Goal: Navigation & Orientation: Find specific page/section

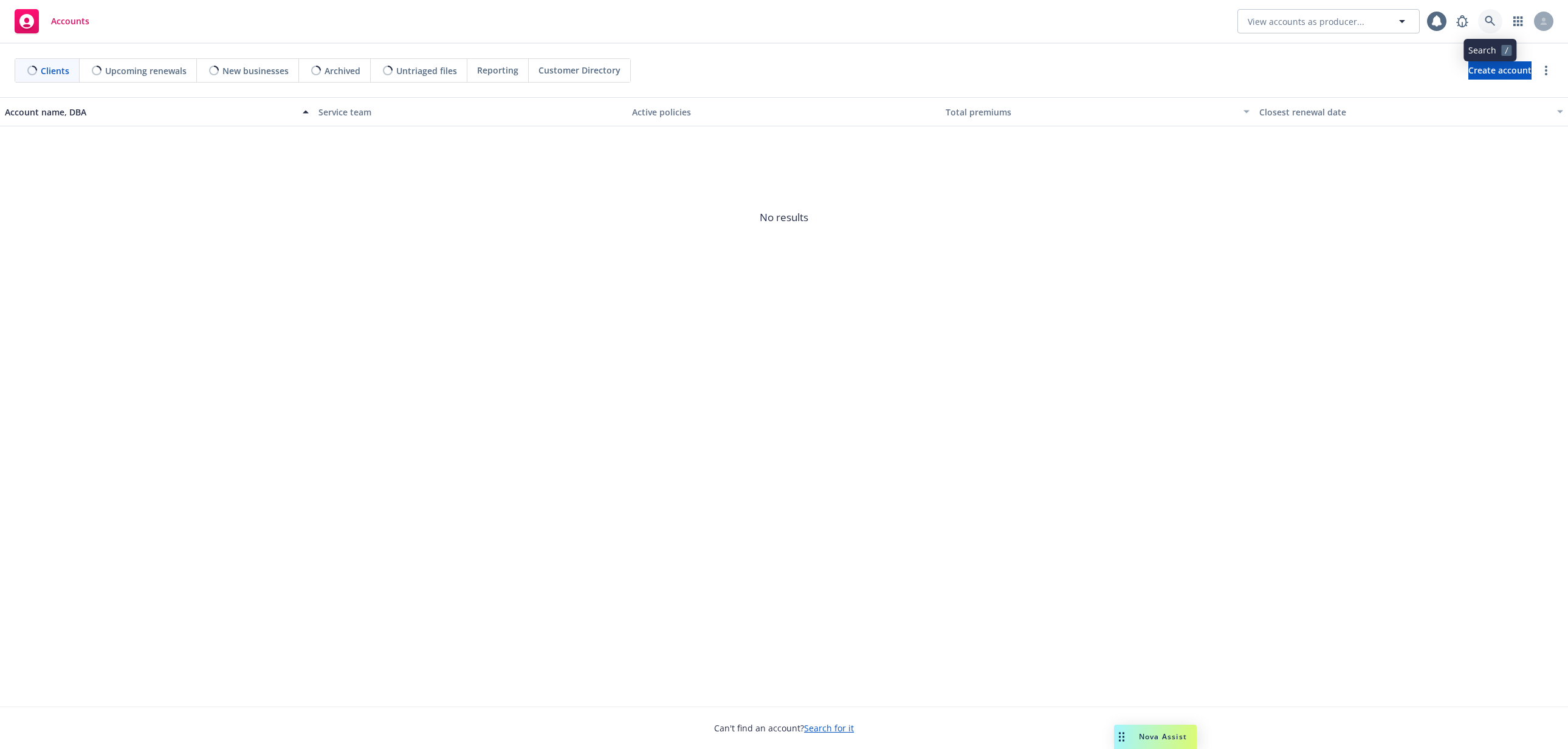
click at [1484, 20] on link at bounding box center [1490, 21] width 24 height 24
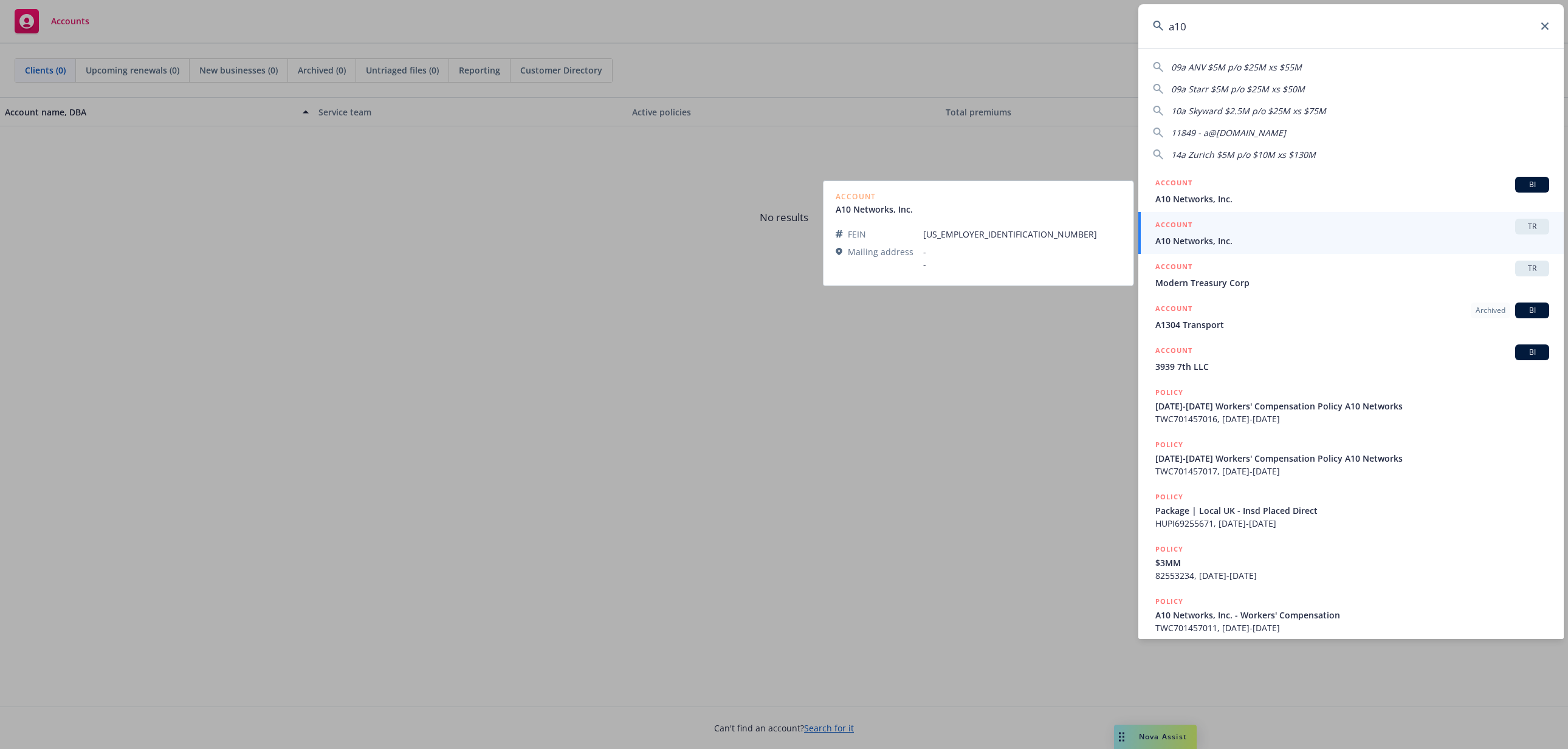
type input "a10"
click at [1399, 240] on span "A10 Networks, Inc." at bounding box center [1352, 241] width 394 height 13
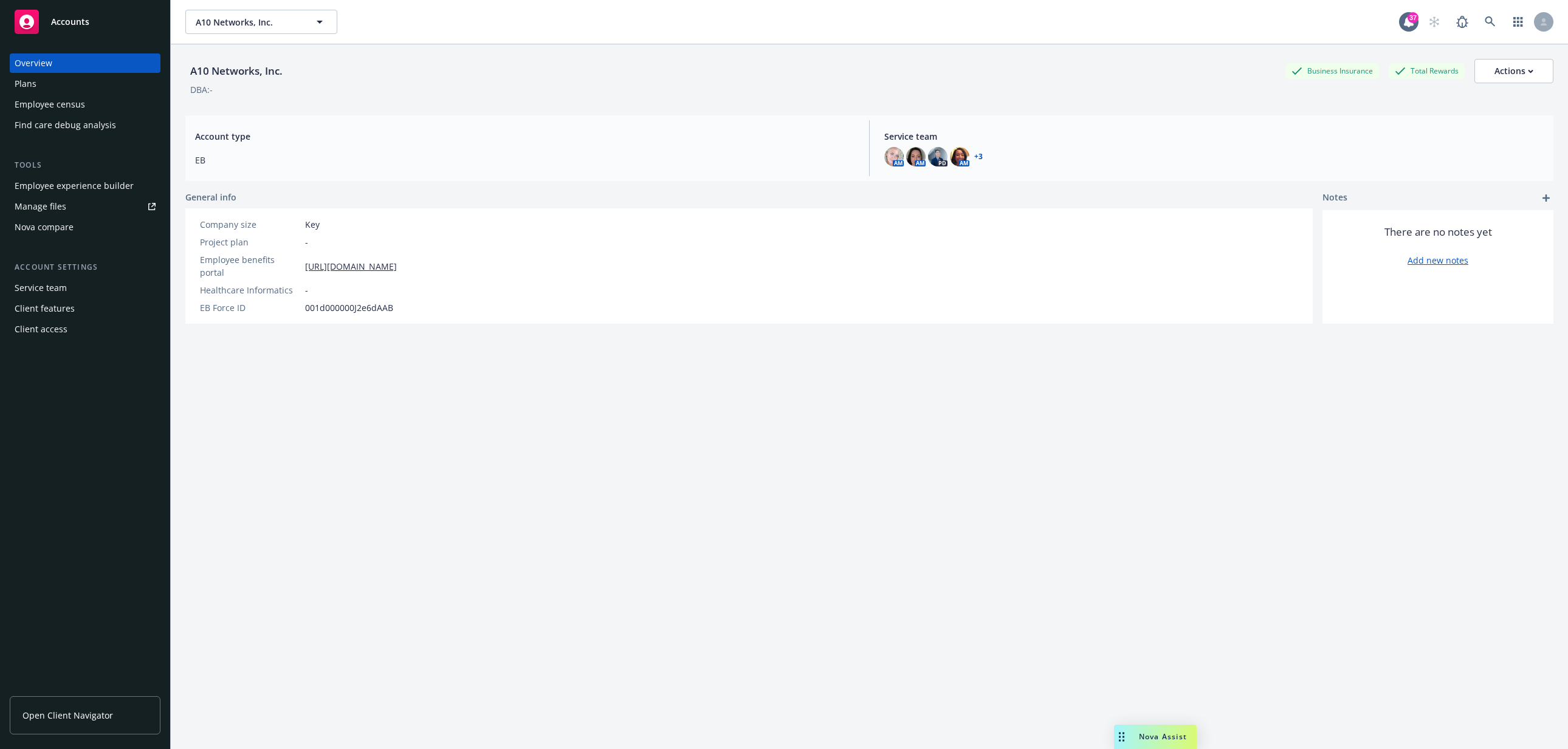
click at [92, 184] on div "Employee experience builder" at bounding box center [73, 186] width 119 height 20
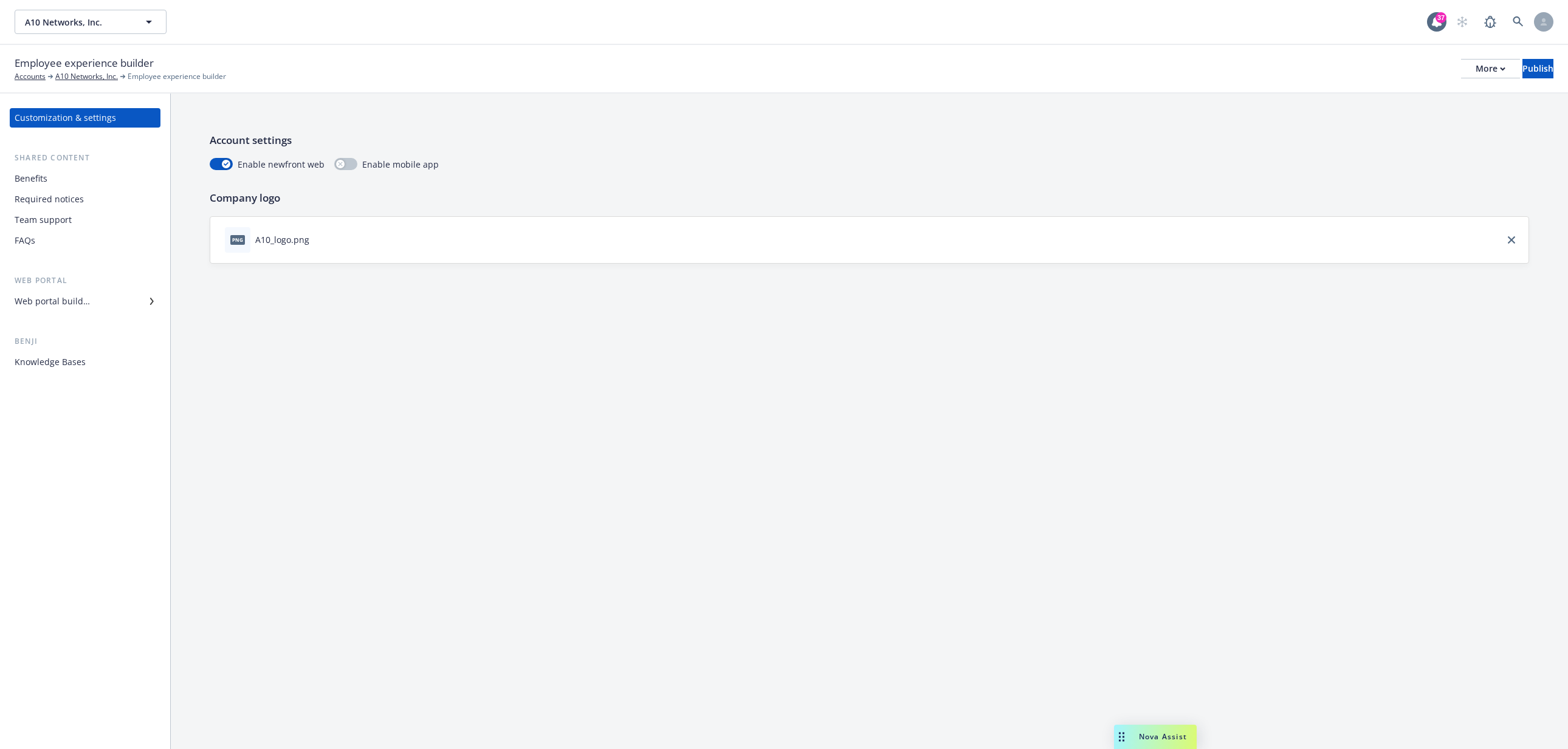
click at [79, 301] on div "Web portal builder" at bounding box center [52, 302] width 76 height 20
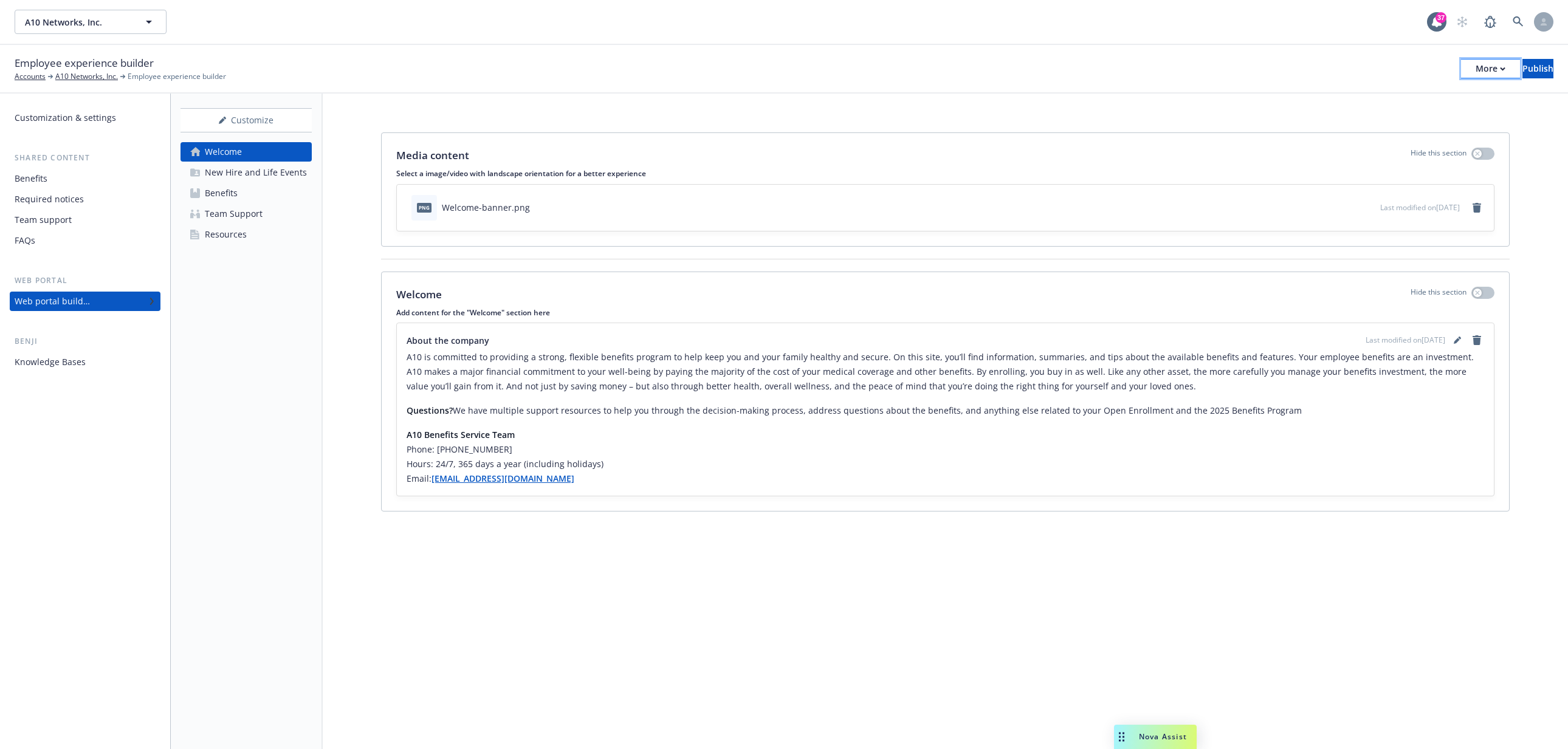
click at [1469, 70] on button "More" at bounding box center [1491, 69] width 59 height 20
click at [1426, 98] on link "Copy preview link" at bounding box center [1391, 96] width 180 height 24
click at [1294, 58] on div "Employee experience builder Accounts A10 Networks, Inc. Employee experience bui…" at bounding box center [784, 68] width 1539 height 26
click at [79, 203] on div "Required notices" at bounding box center [49, 200] width 70 height 20
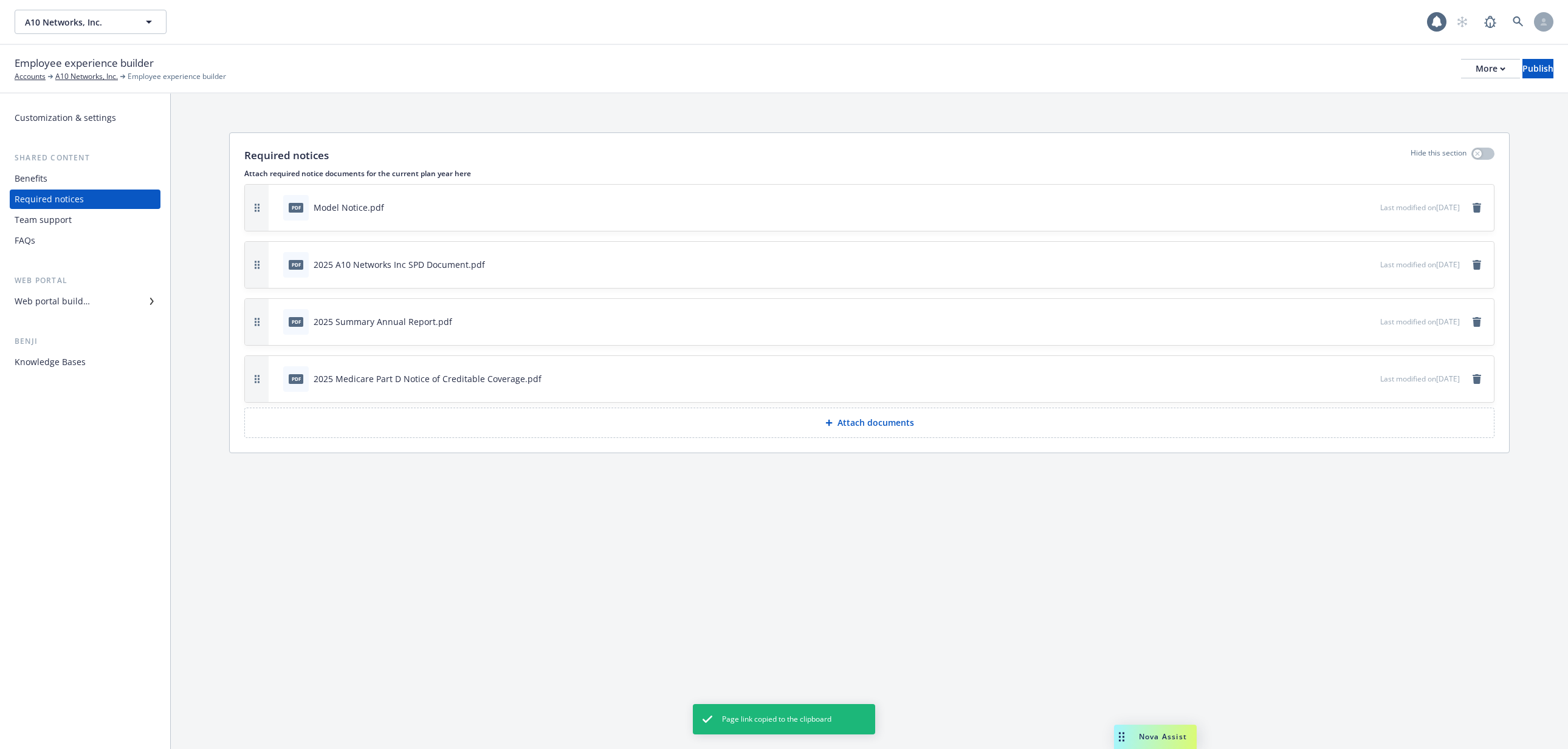
click at [80, 218] on div "Team support" at bounding box center [85, 220] width 141 height 20
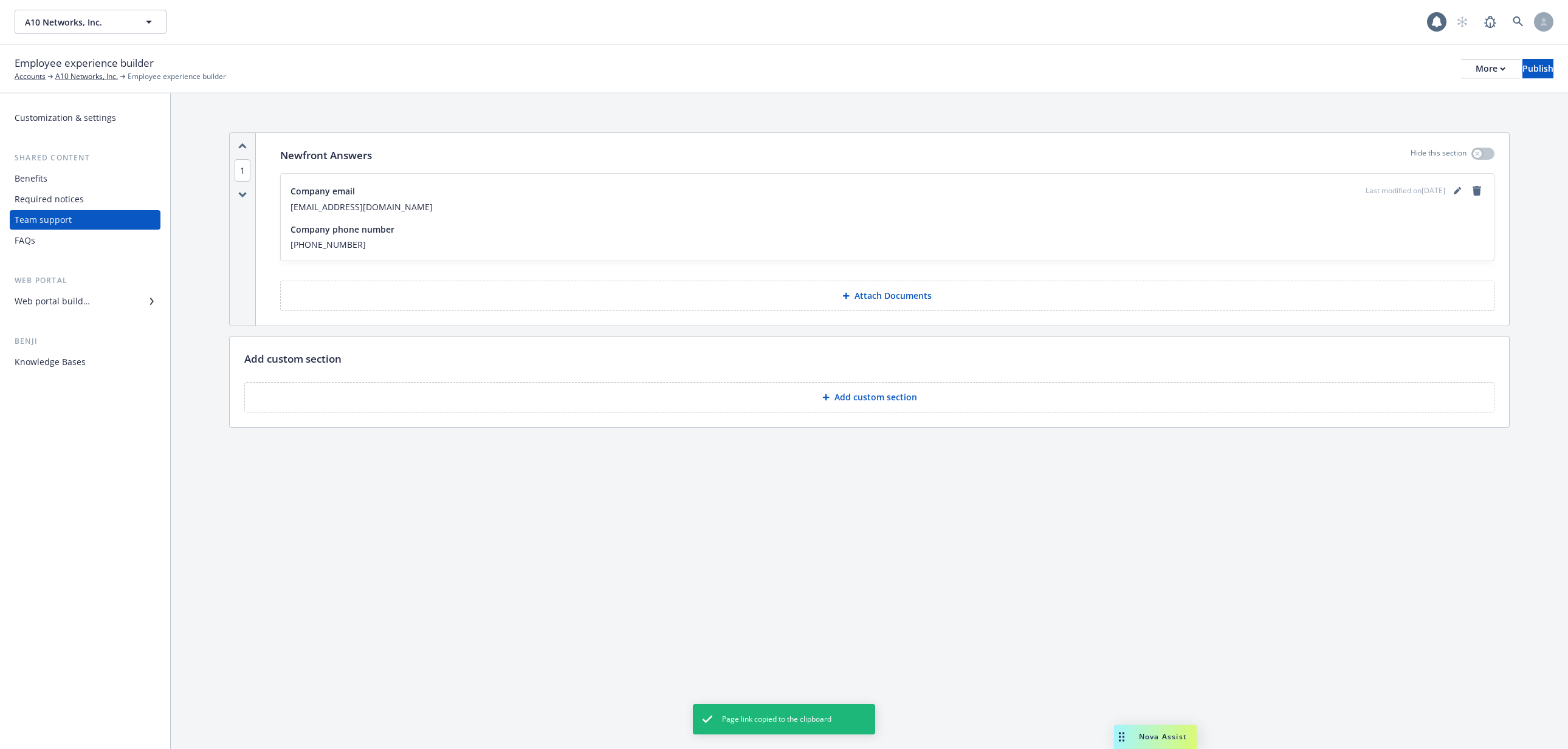
drag, startPoint x: 78, startPoint y: 225, endPoint x: 73, endPoint y: 242, distance: 17.7
click at [73, 242] on div "FAQs" at bounding box center [85, 241] width 141 height 20
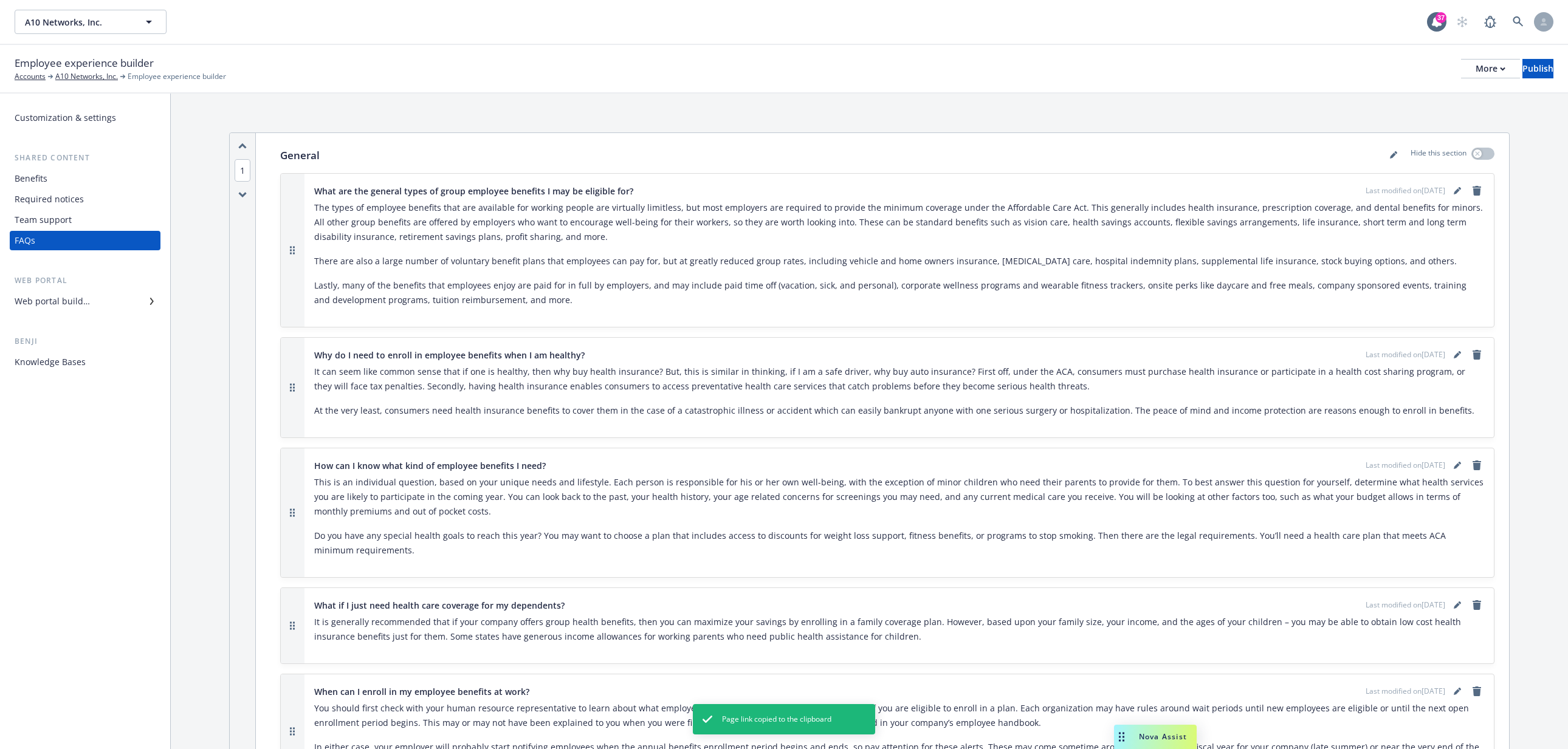
click at [48, 176] on div "Benefits" at bounding box center [85, 179] width 141 height 20
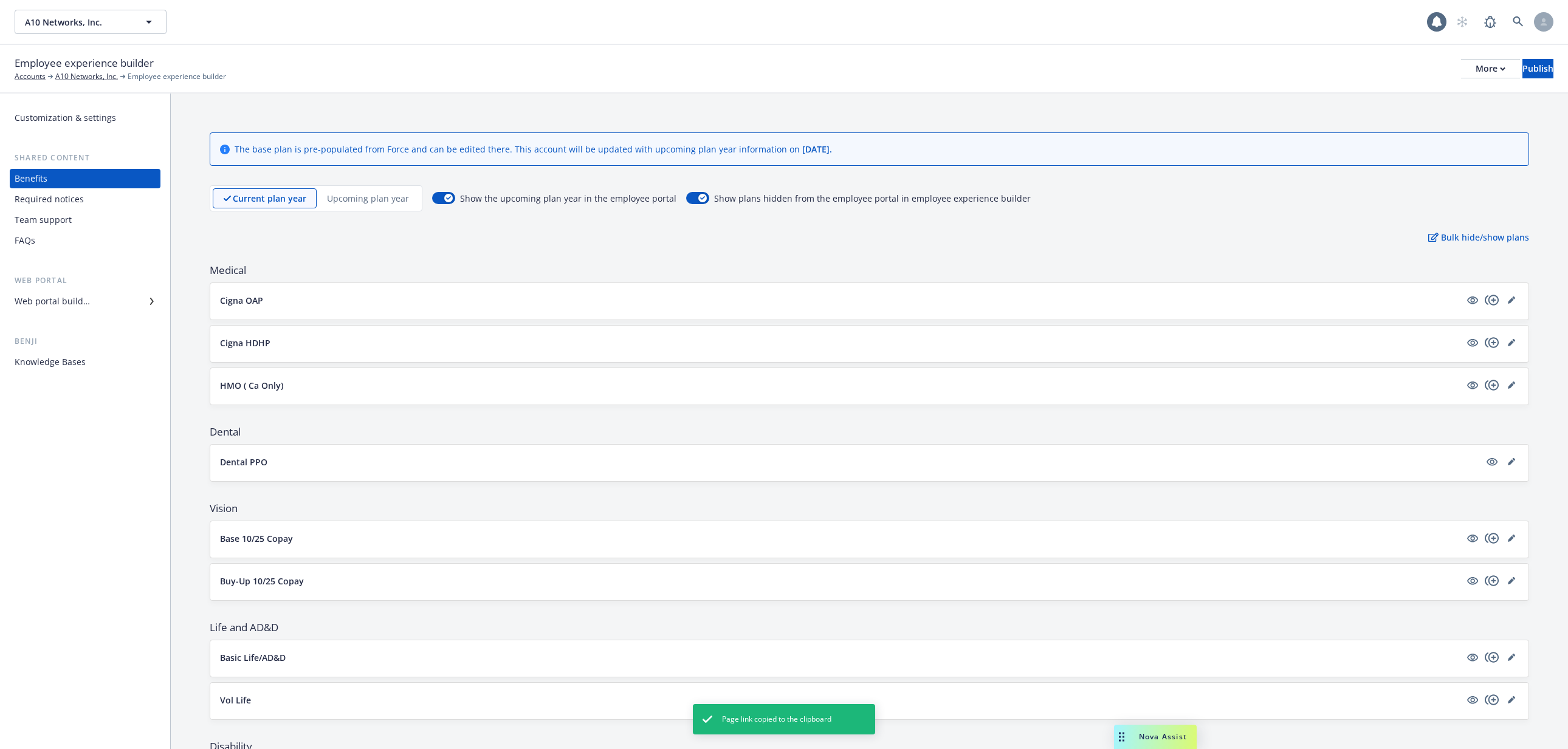
click at [74, 120] on div "Customization & settings" at bounding box center [65, 118] width 101 height 20
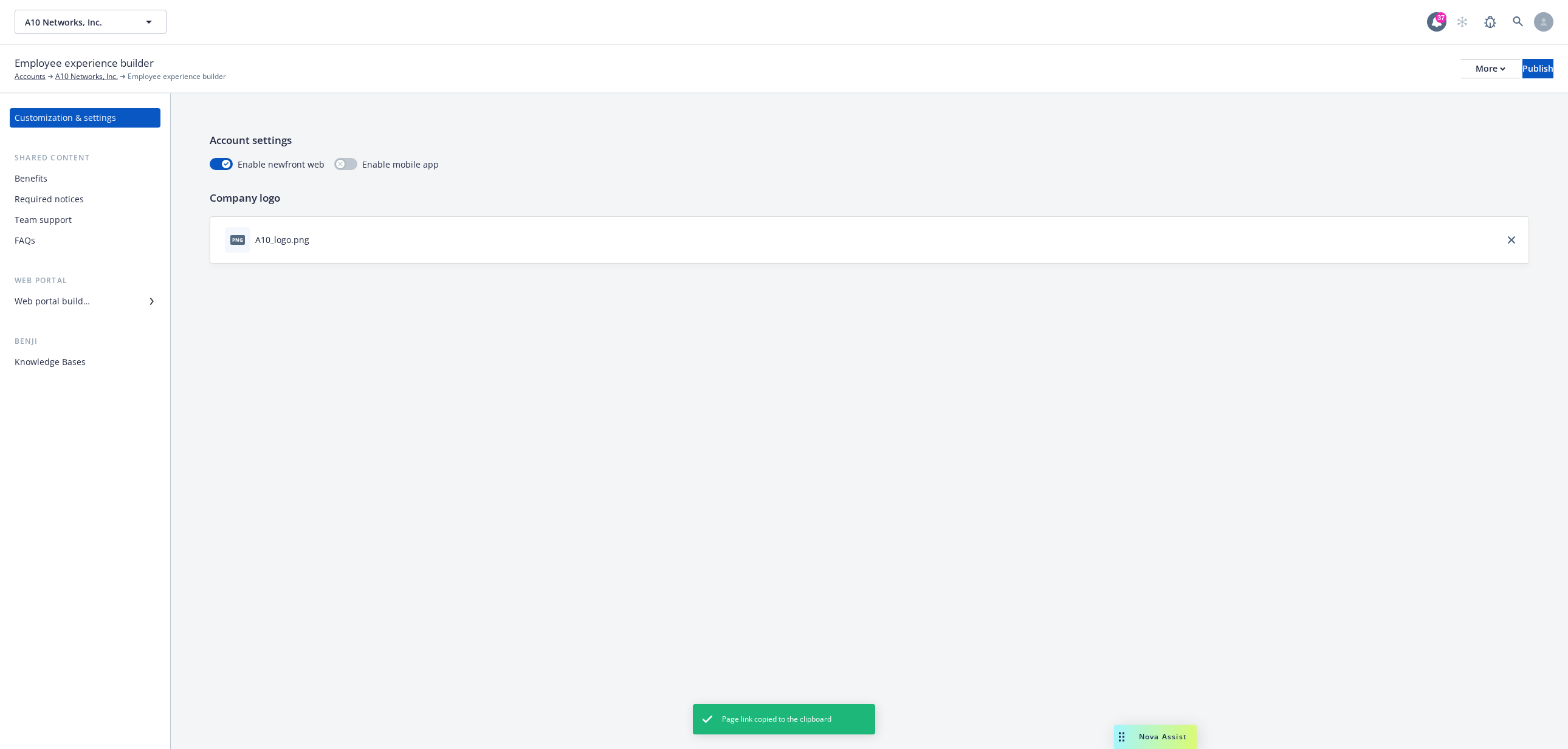
click at [88, 179] on div "Benefits" at bounding box center [85, 179] width 141 height 20
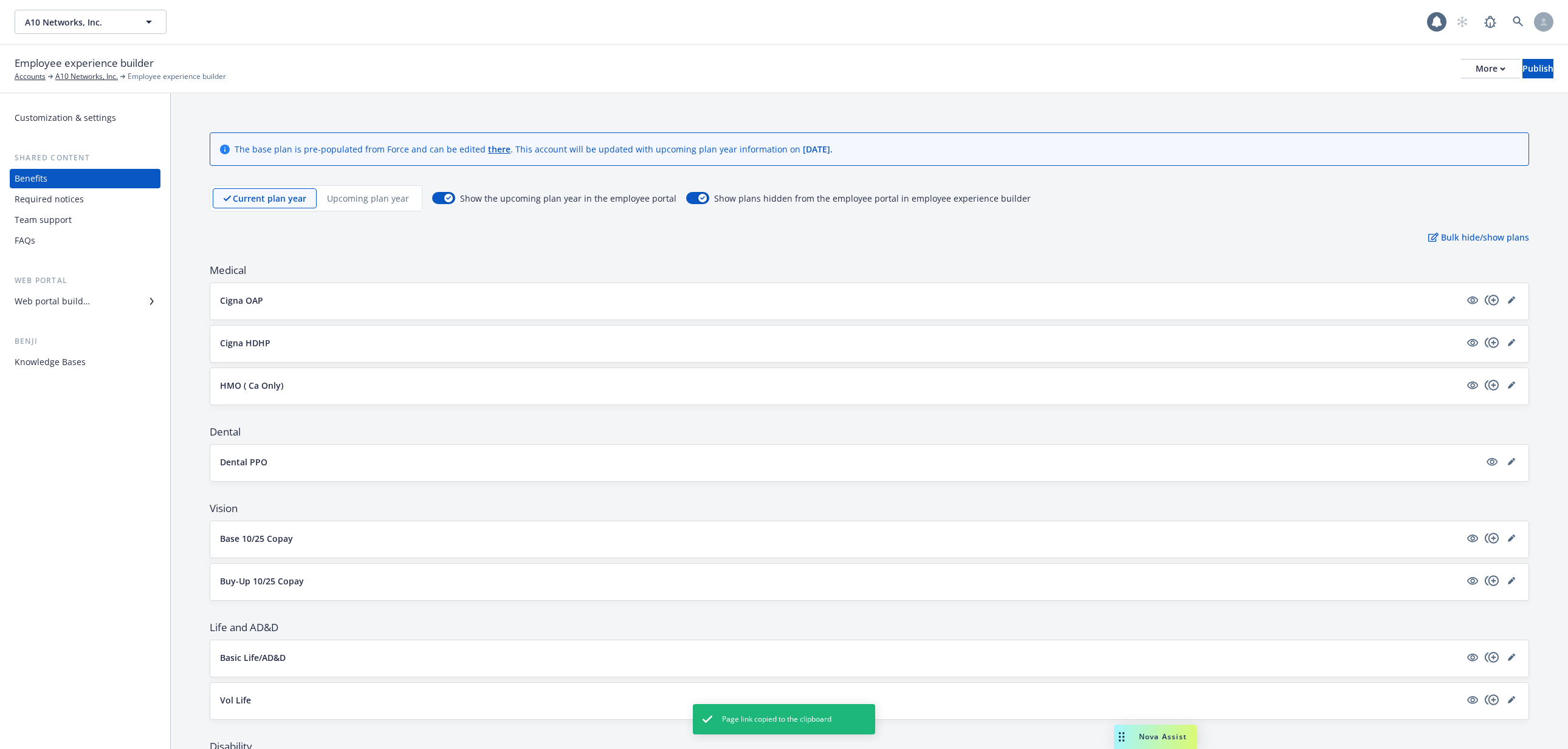
click at [73, 211] on div "Team support" at bounding box center [85, 220] width 141 height 20
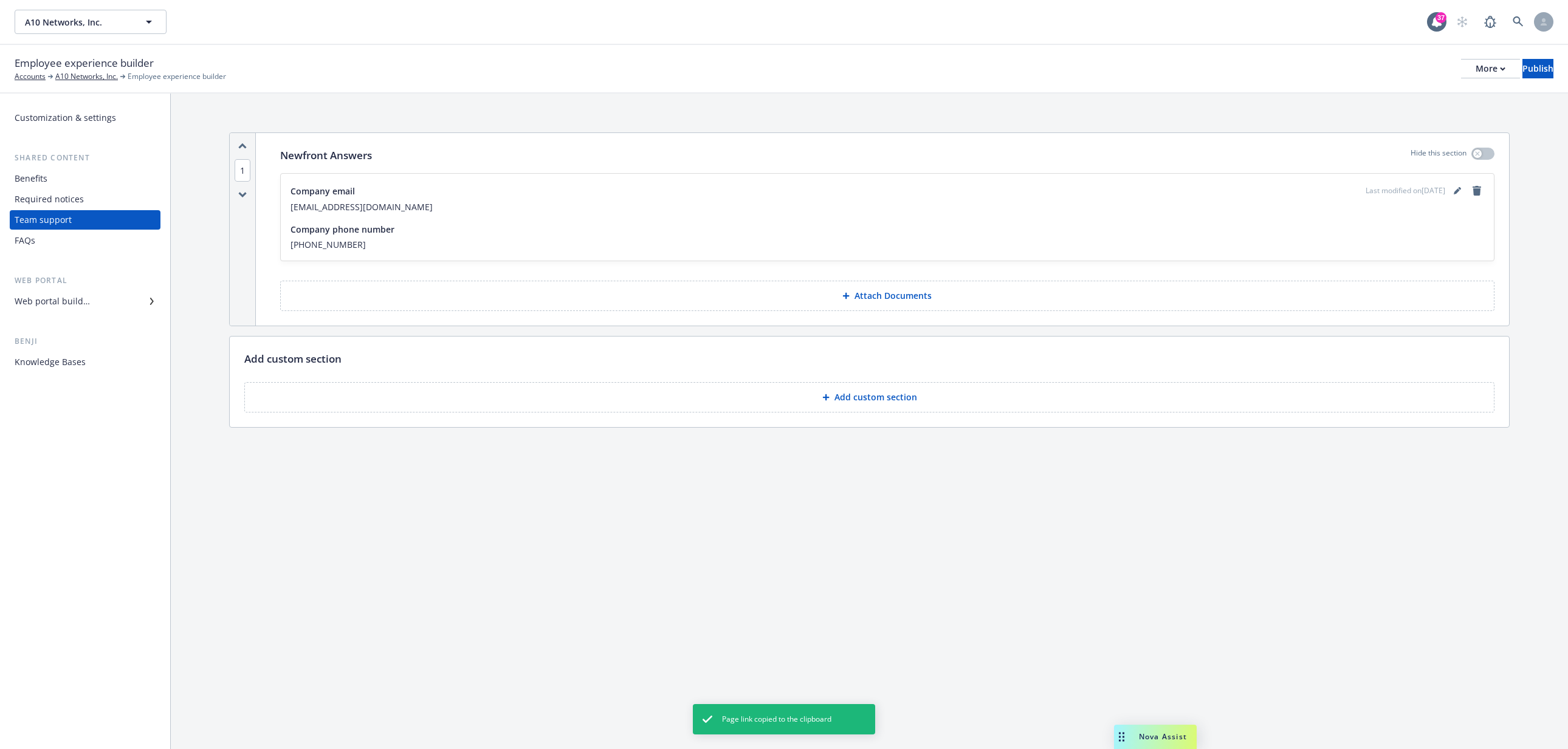
click at [79, 200] on div "Required notices" at bounding box center [49, 200] width 70 height 20
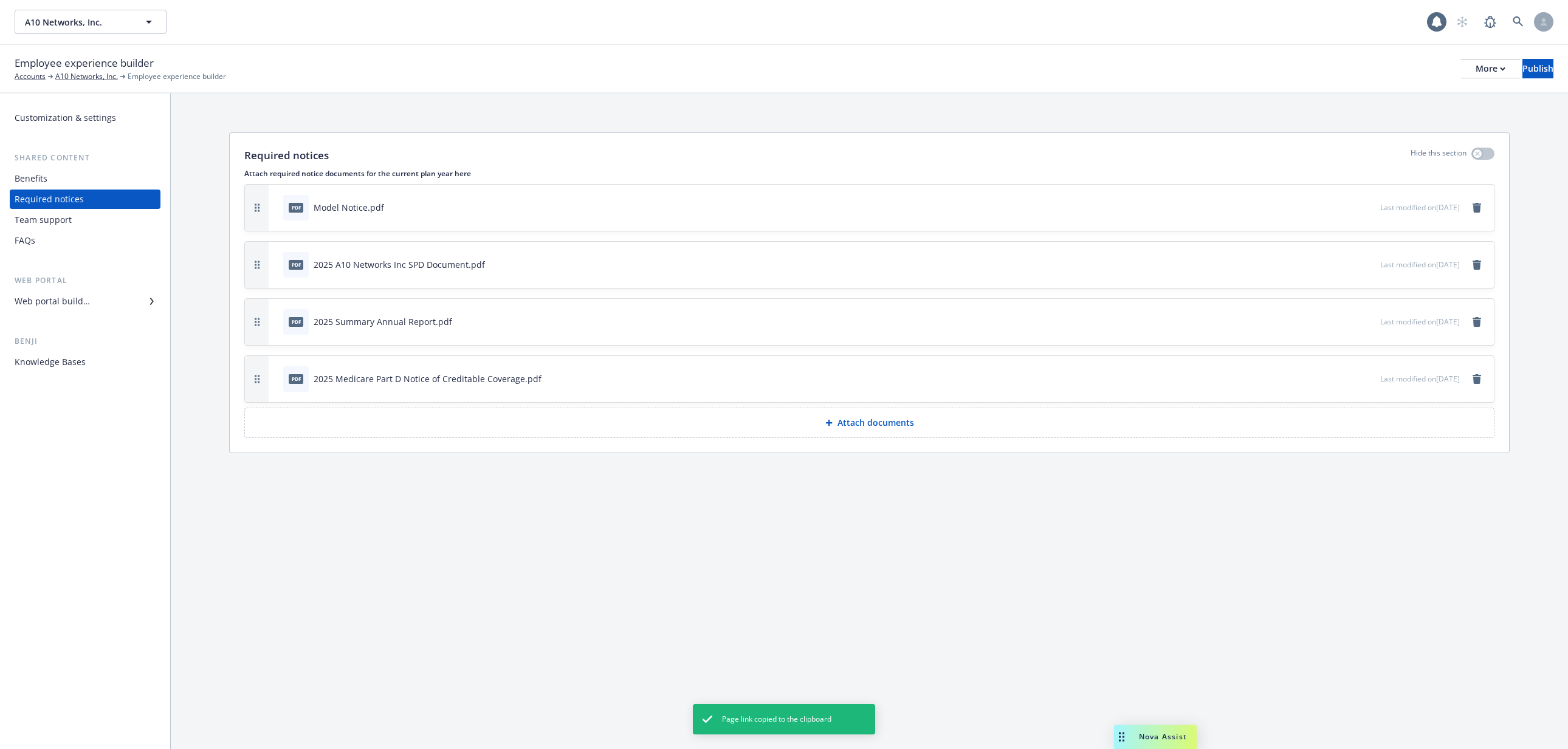
click at [82, 240] on div "FAQs" at bounding box center [85, 241] width 141 height 20
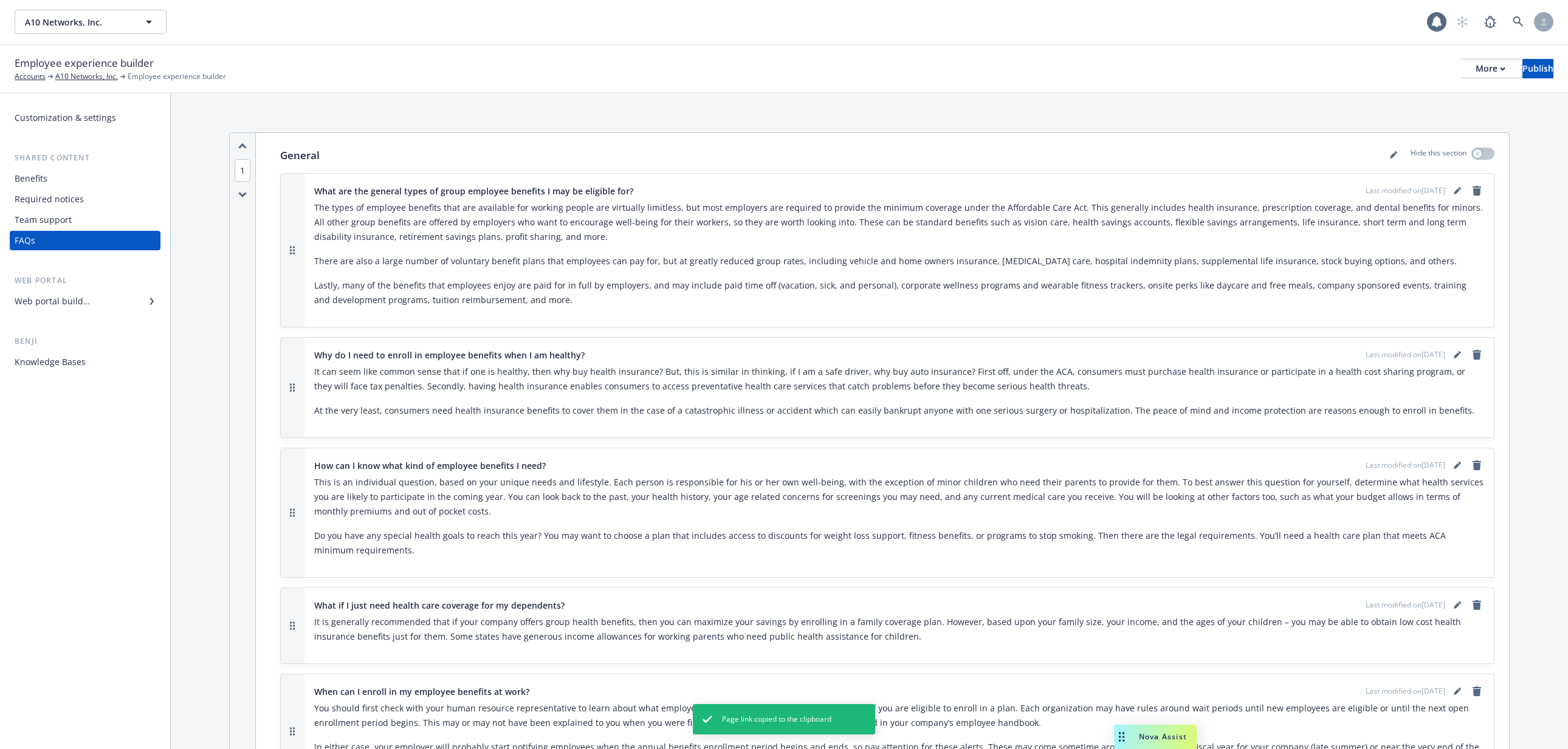
click at [99, 303] on div "Web portal builder" at bounding box center [85, 302] width 141 height 20
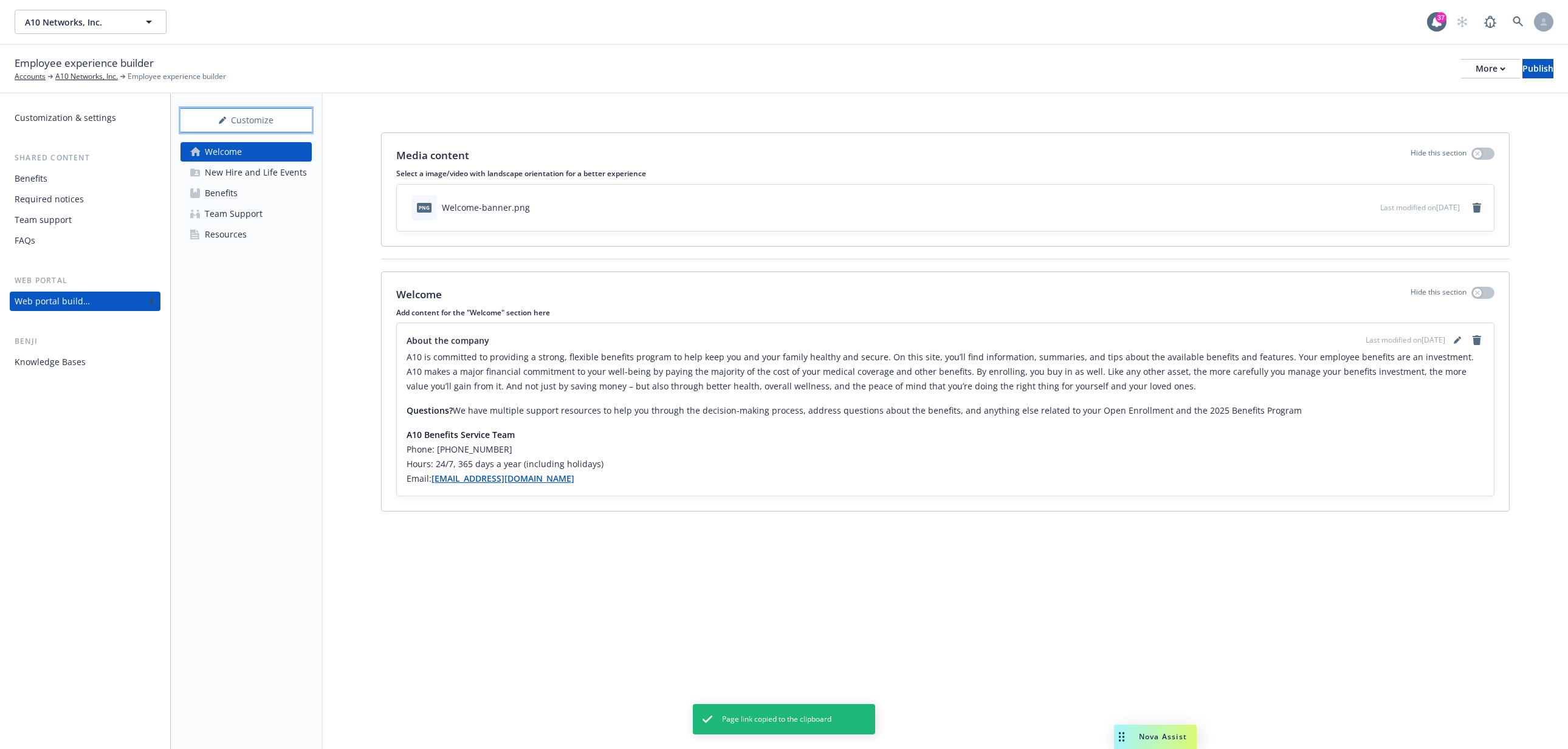
click at [264, 125] on div "Customize" at bounding box center [246, 120] width 131 height 23
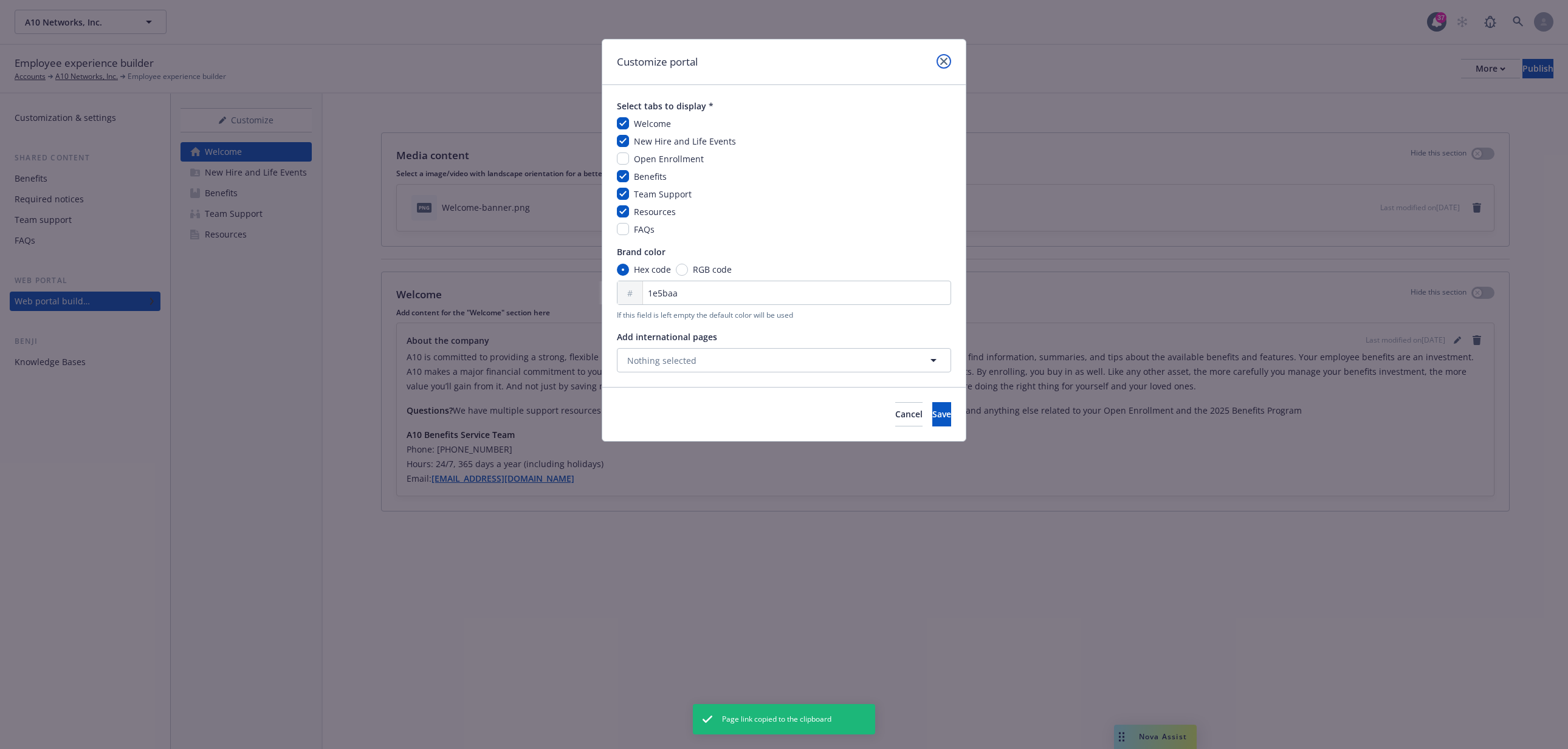
click at [948, 61] on link "close" at bounding box center [944, 61] width 14 height 14
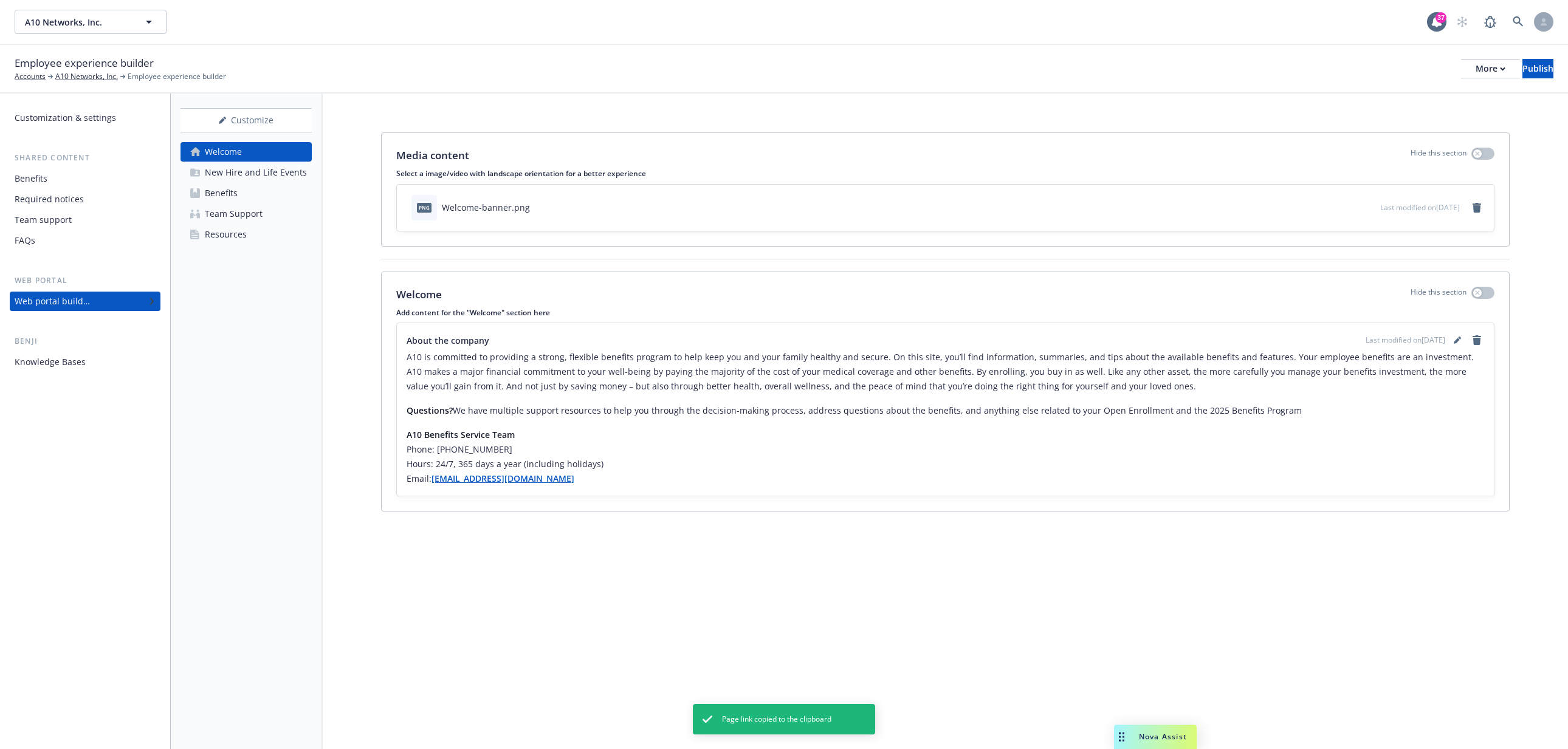
click at [213, 236] on div "Resources" at bounding box center [226, 235] width 42 height 20
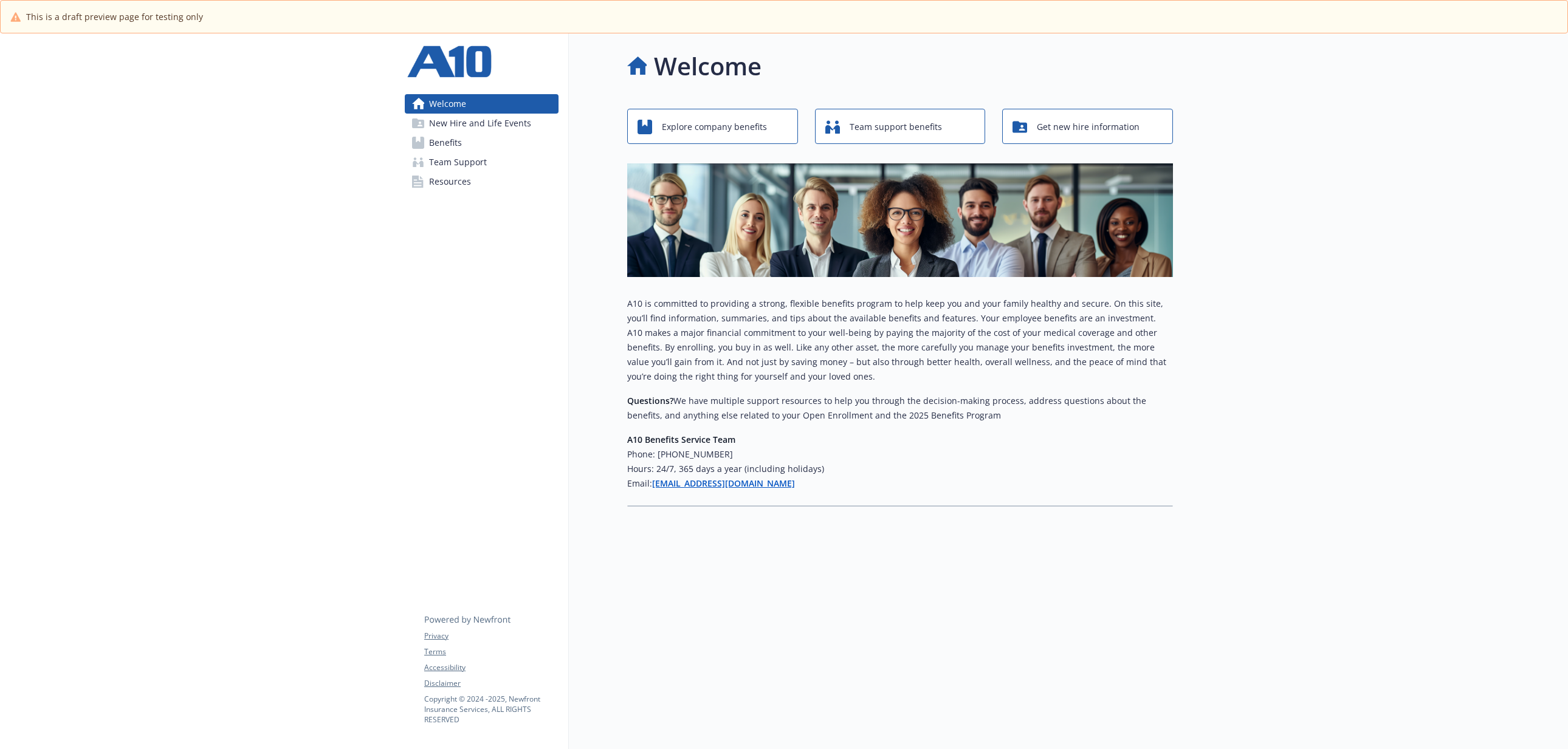
click at [477, 185] on link "Resources" at bounding box center [481, 182] width 154 height 20
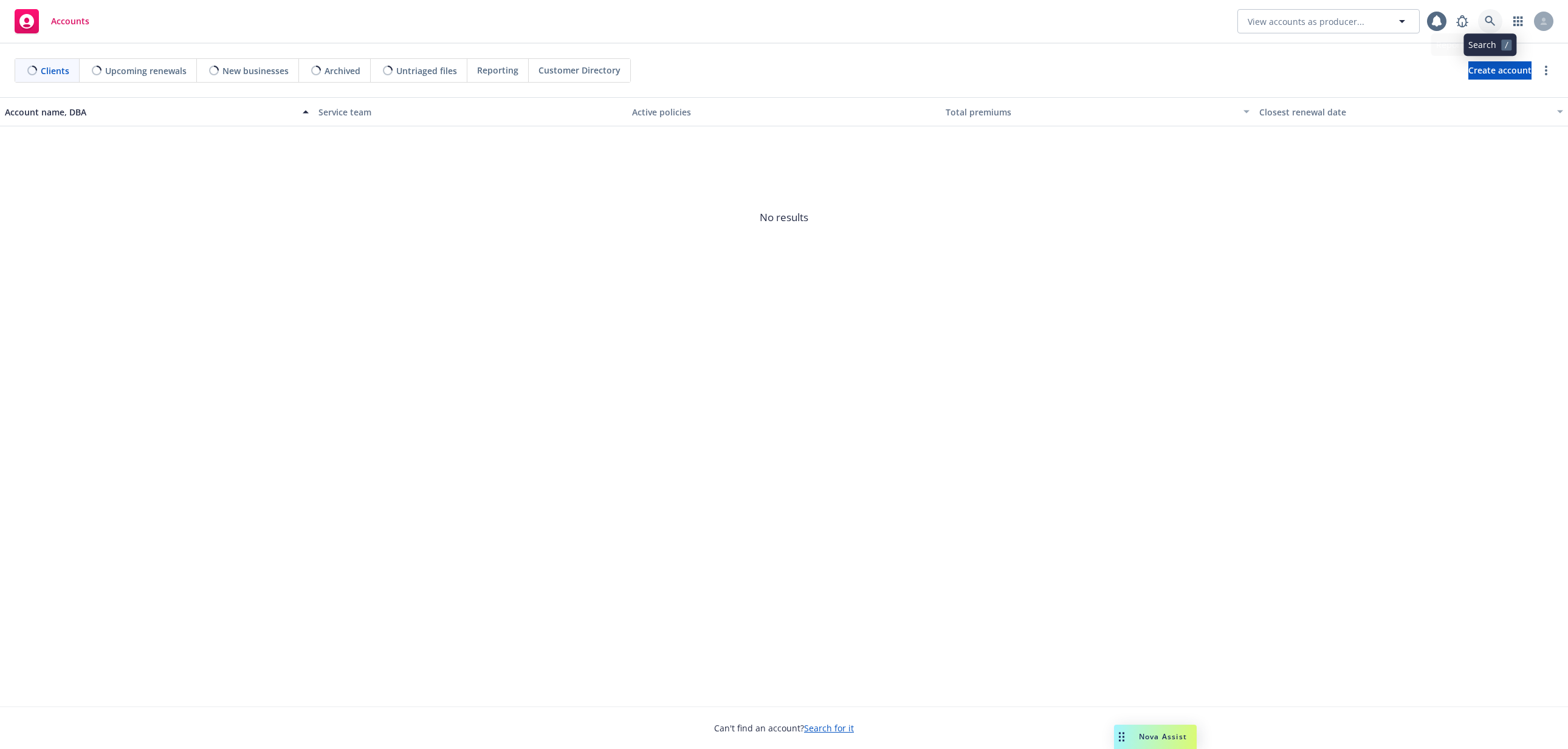
click at [1487, 27] on link at bounding box center [1490, 21] width 24 height 24
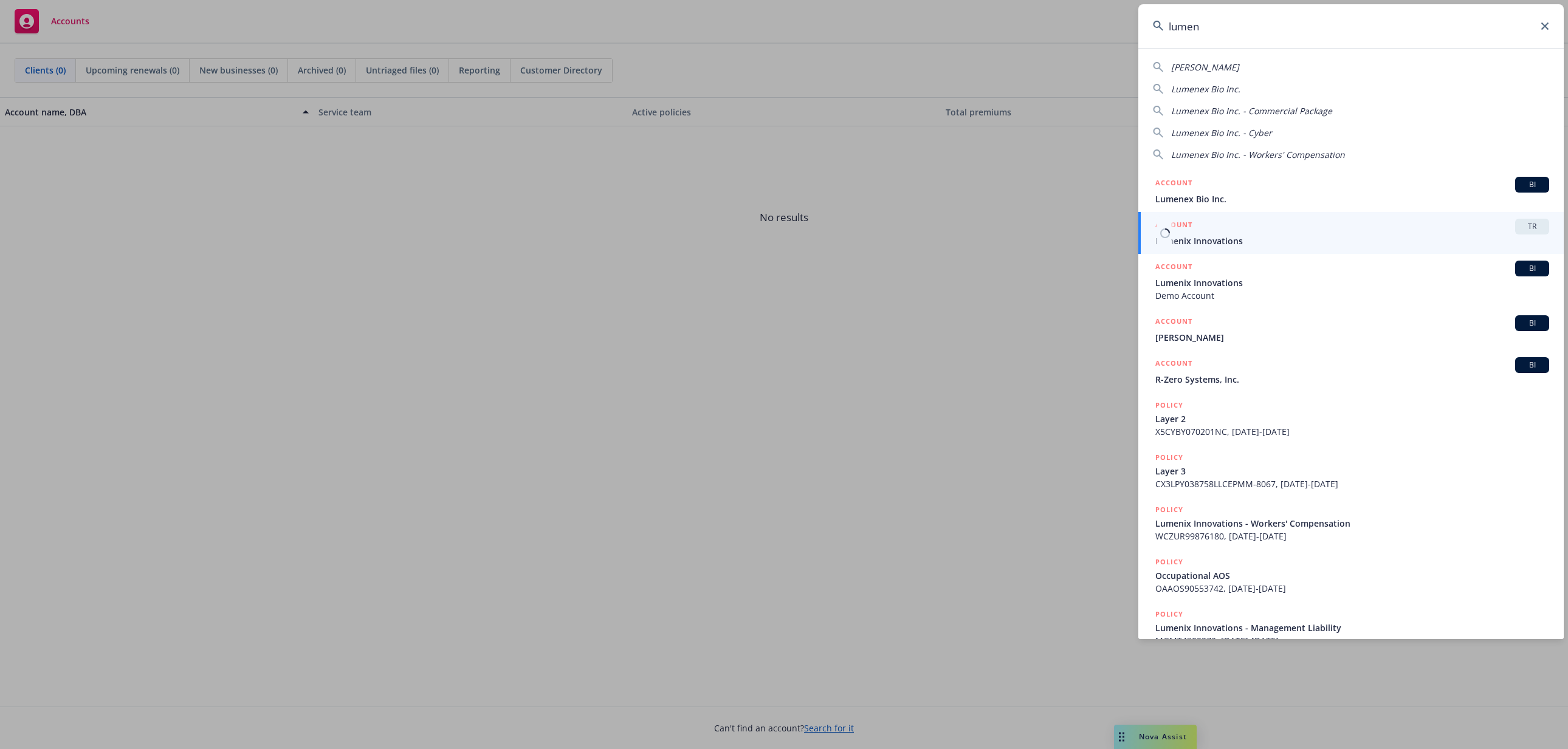
type input "lumen"
click at [1281, 233] on div "ACCOUNT TR" at bounding box center [1352, 226] width 394 height 16
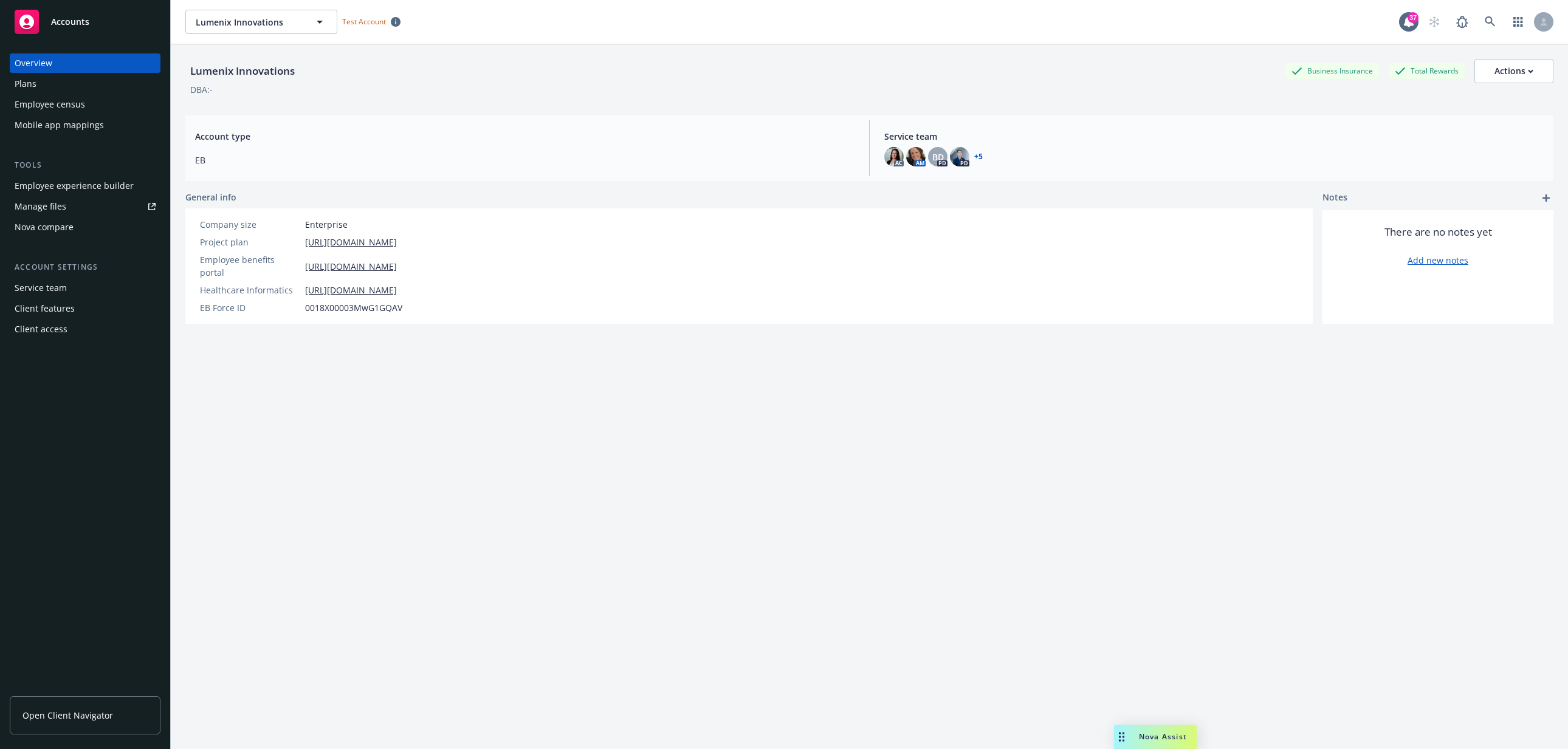
click at [82, 183] on div "Employee experience builder" at bounding box center [73, 186] width 119 height 20
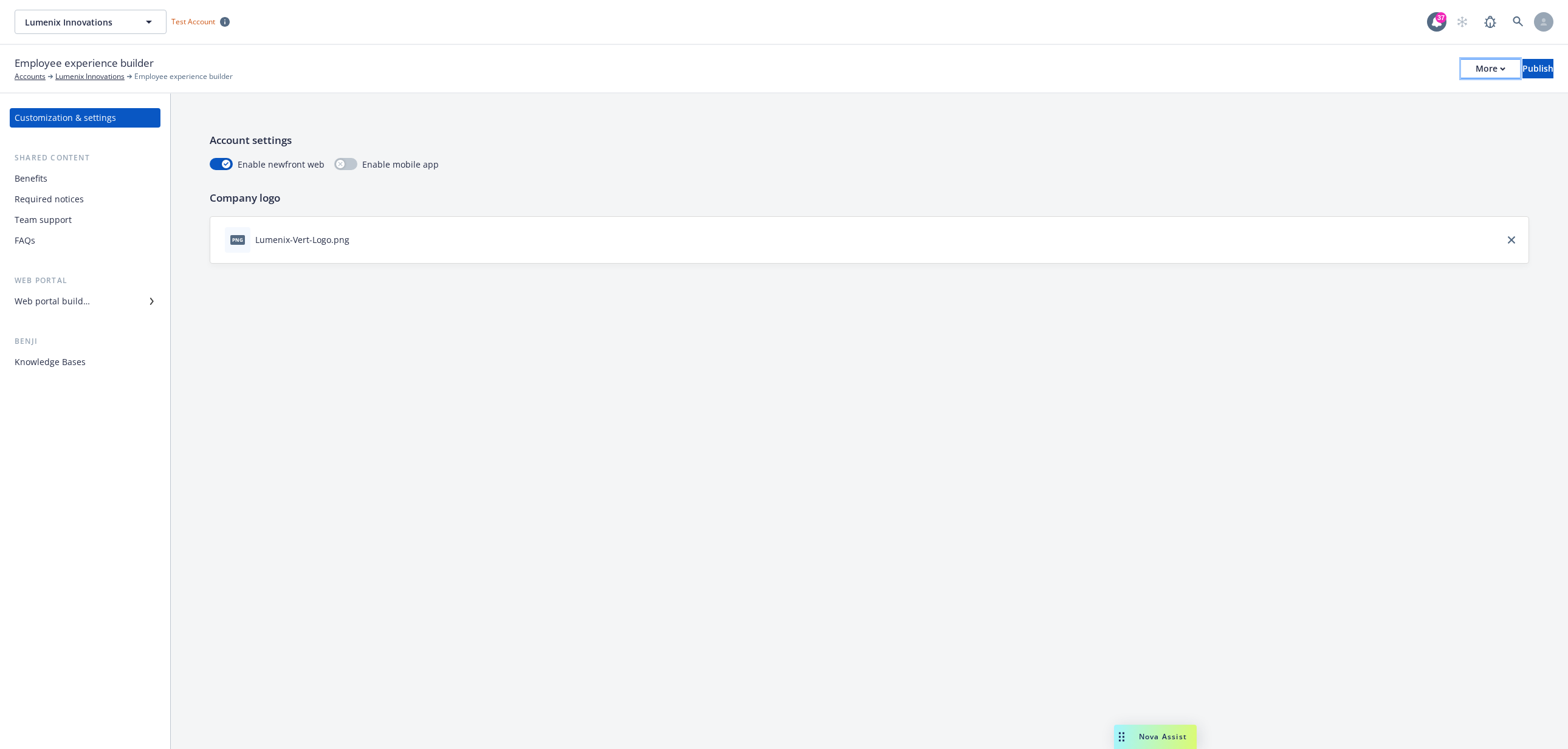
click at [1476, 65] on div "More" at bounding box center [1490, 69] width 30 height 18
click at [1441, 119] on link "Copy portal link" at bounding box center [1391, 120] width 180 height 24
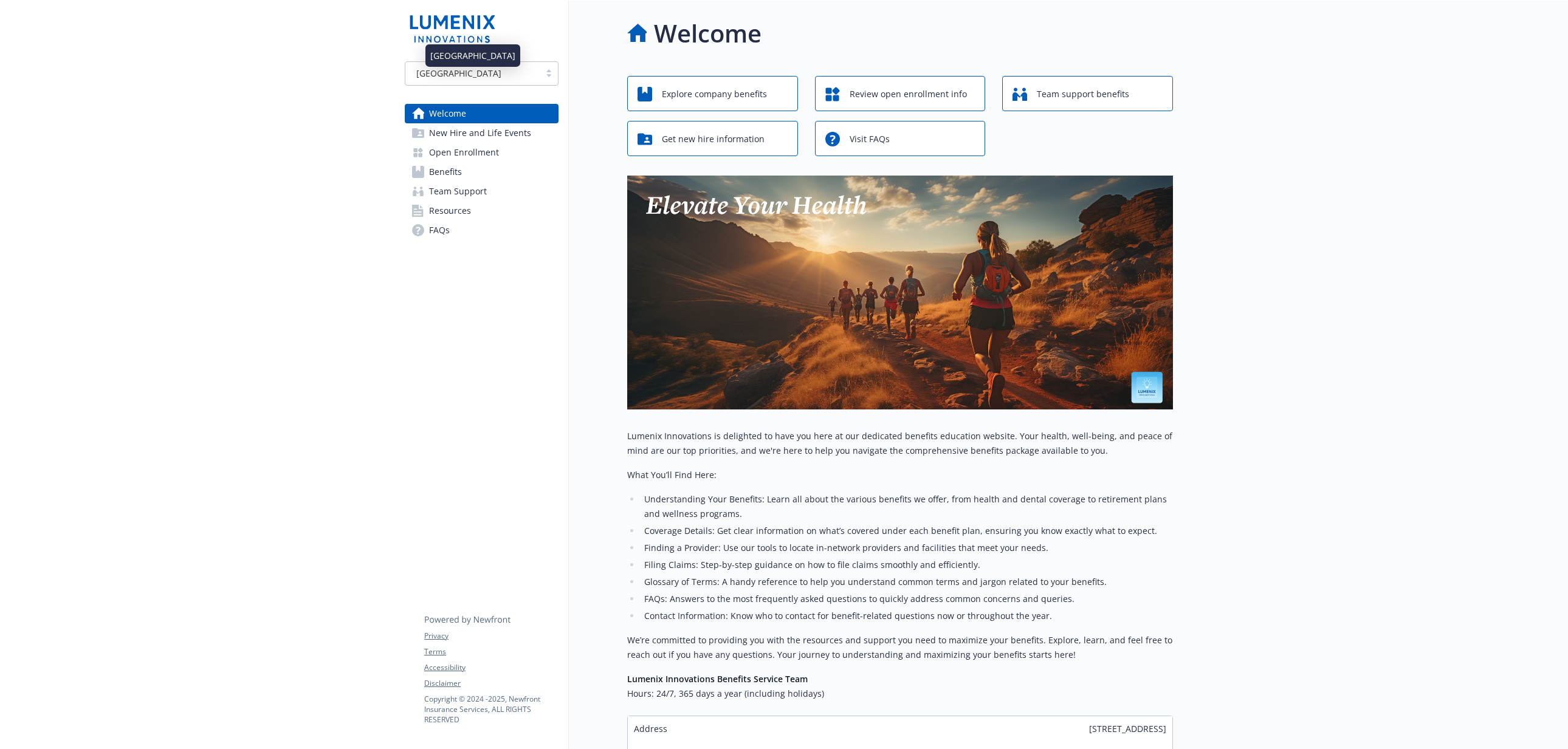
click at [501, 76] on div "USA" at bounding box center [472, 73] width 122 height 13
click at [490, 122] on div "Ireland" at bounding box center [482, 126] width 139 height 13
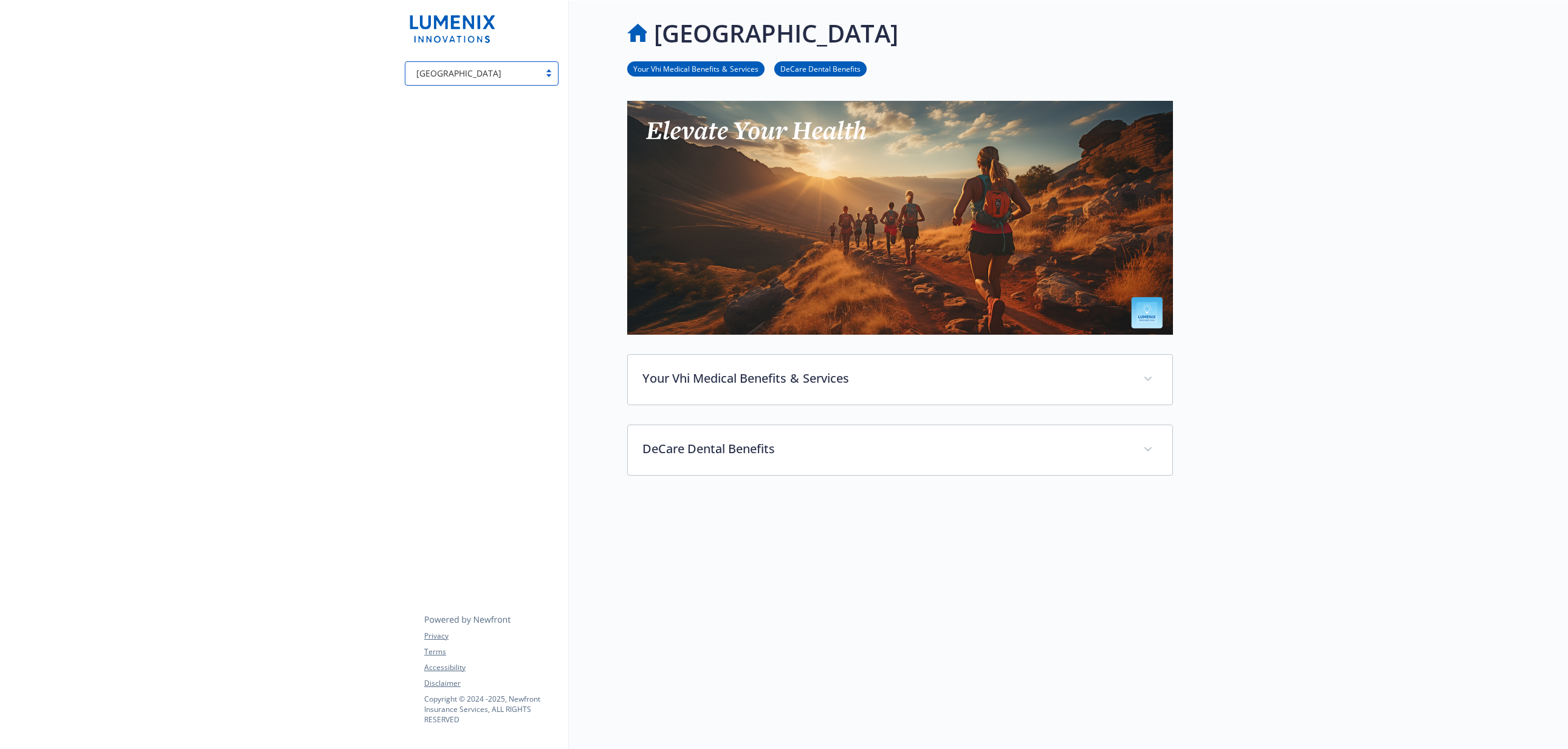
click at [511, 81] on div "Ireland" at bounding box center [472, 73] width 134 height 15
click at [471, 98] on div "[GEOGRAPHIC_DATA]" at bounding box center [481, 104] width 154 height 23
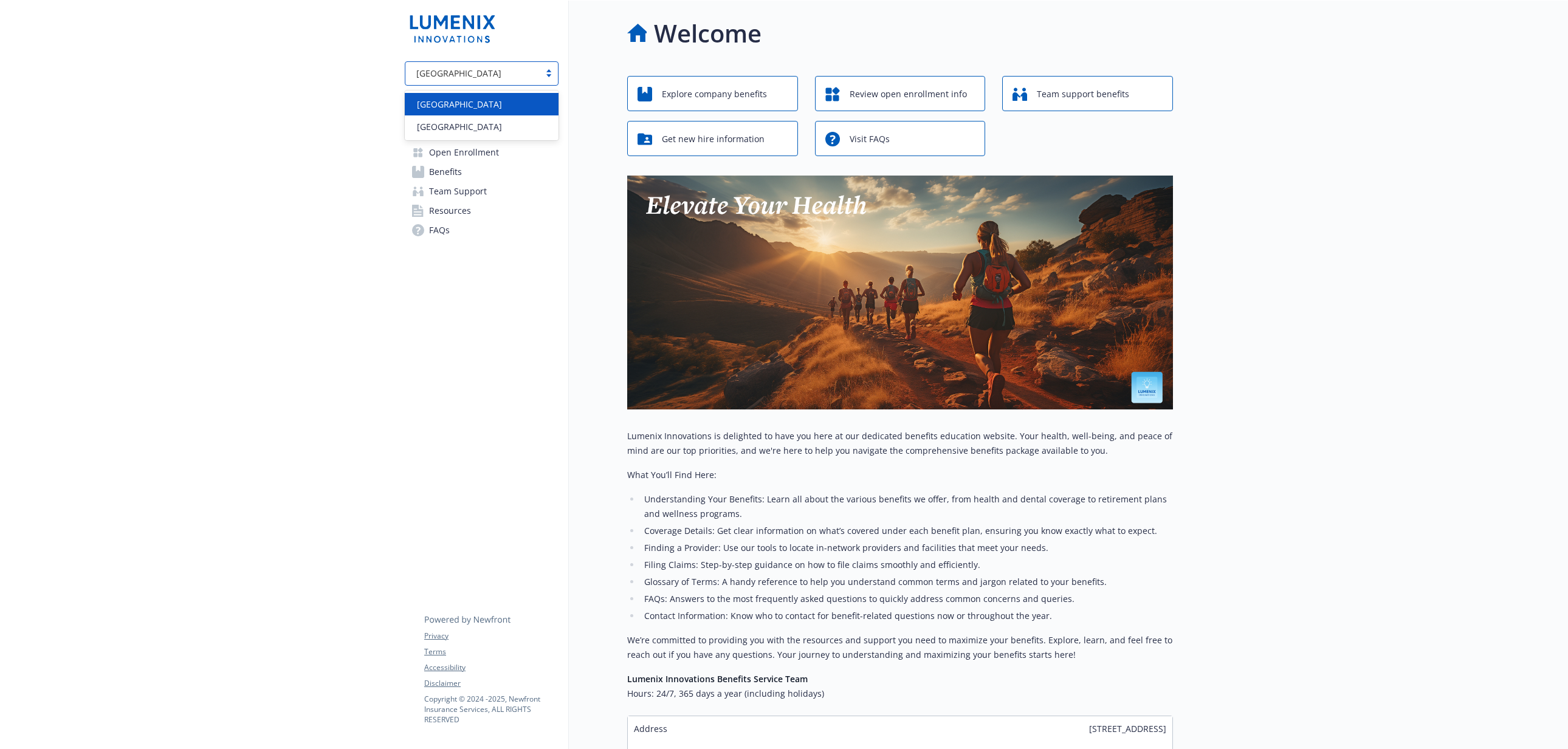
click at [488, 81] on div "[GEOGRAPHIC_DATA]" at bounding box center [481, 73] width 154 height 24
click at [328, 228] on div at bounding box center [198, 440] width 395 height 878
click at [470, 184] on span "Team Support" at bounding box center [458, 191] width 58 height 20
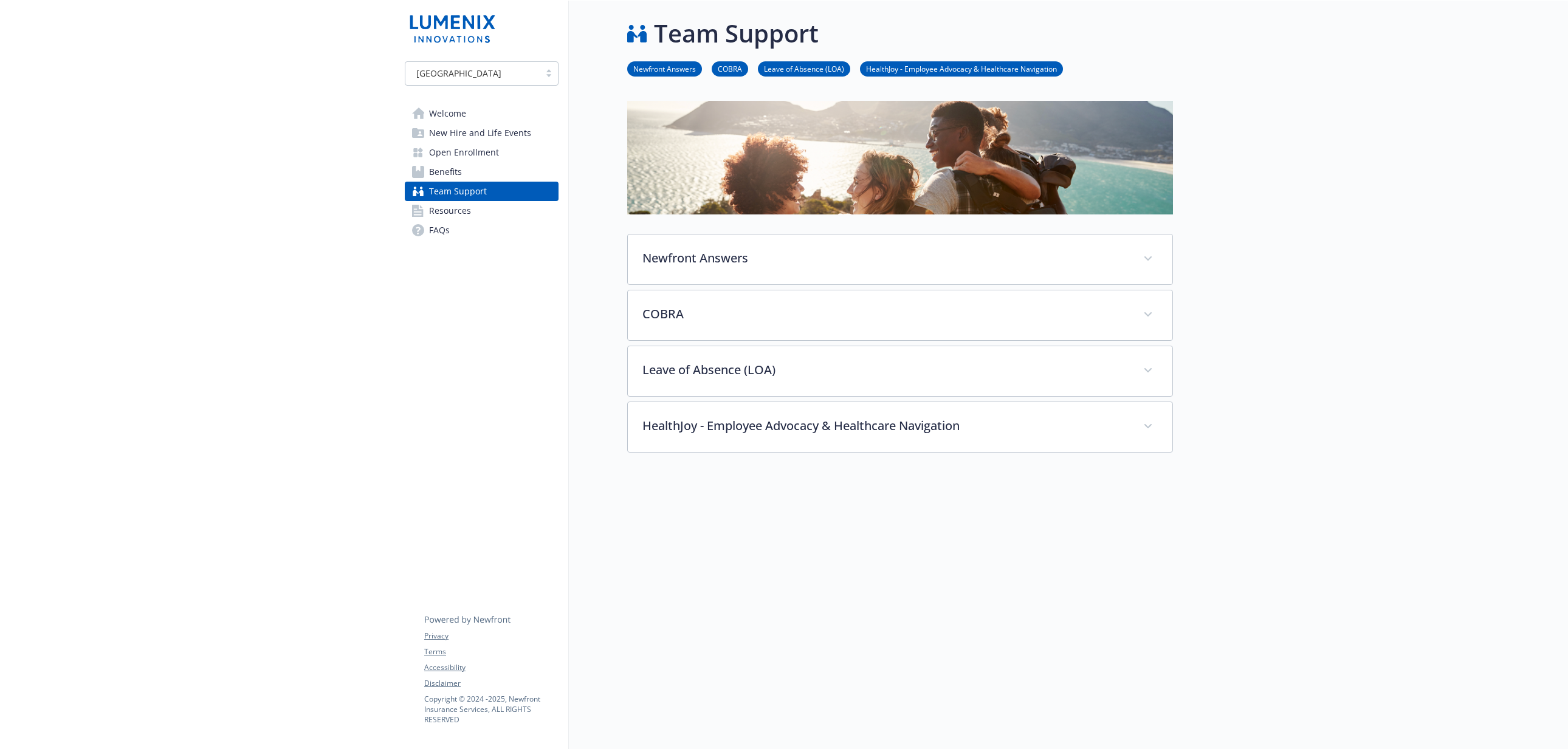
click at [487, 172] on link "Benefits" at bounding box center [481, 172] width 154 height 20
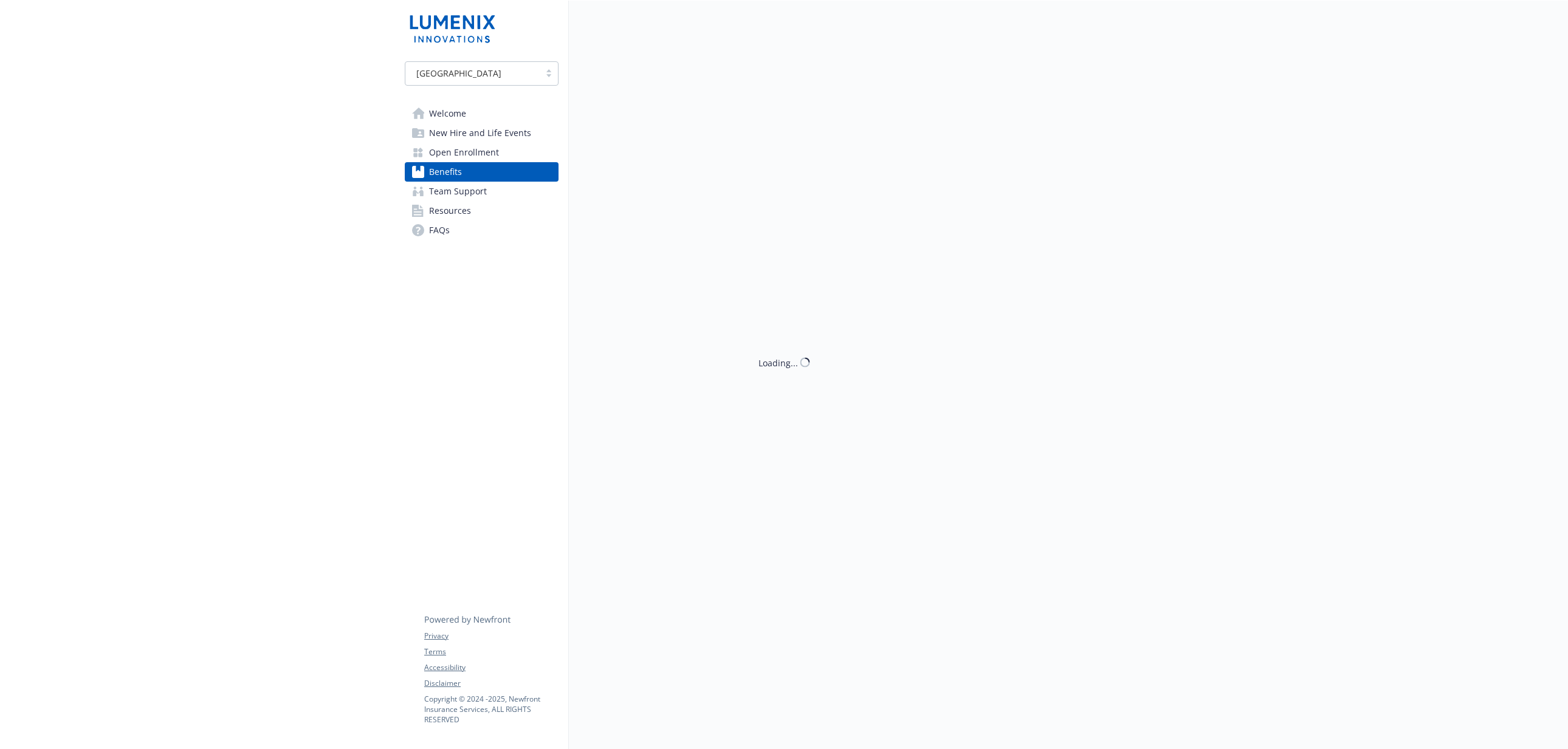
click at [491, 216] on link "Resources" at bounding box center [481, 211] width 154 height 20
click at [487, 238] on link "FAQs" at bounding box center [481, 231] width 154 height 20
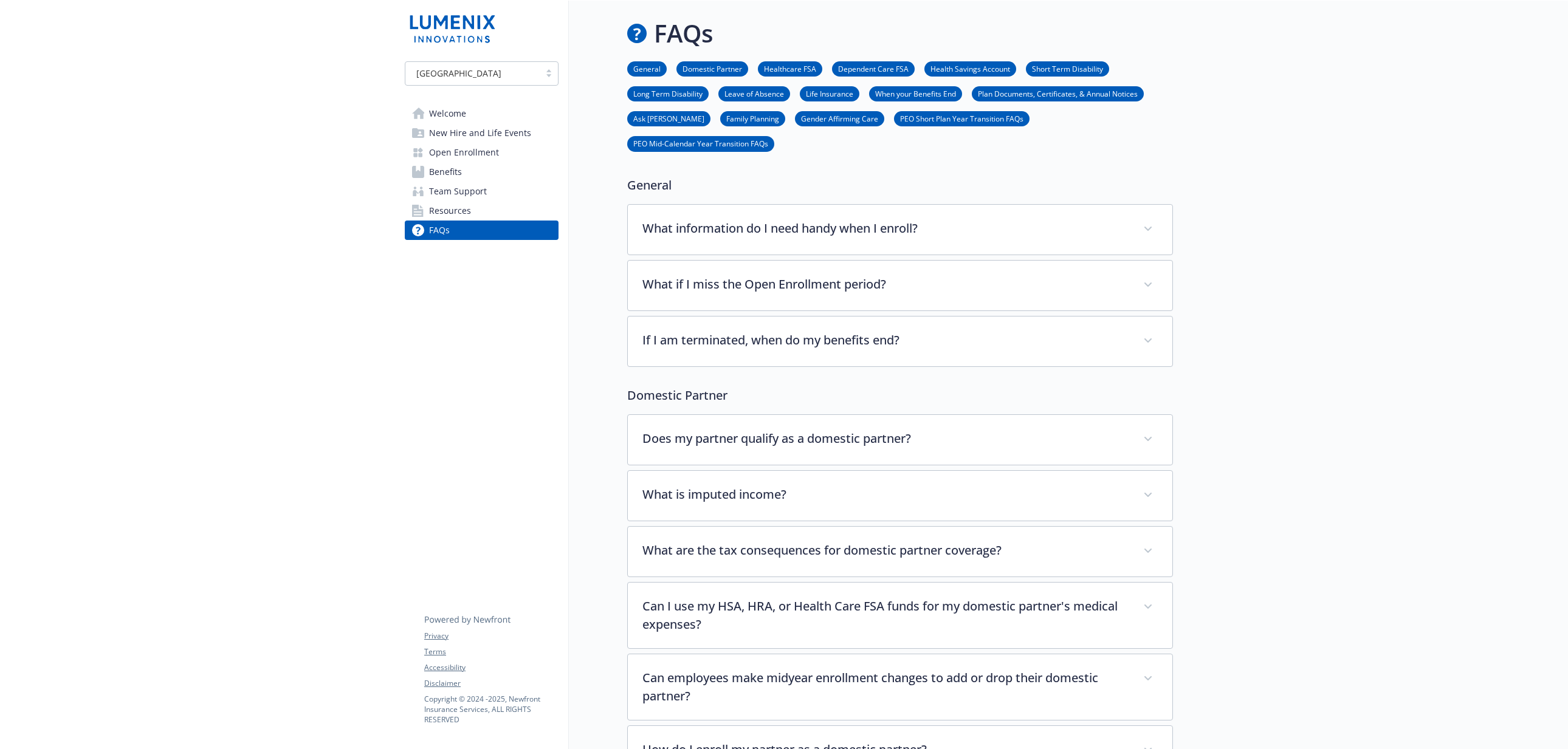
click at [485, 77] on div "[GEOGRAPHIC_DATA]" at bounding box center [472, 73] width 122 height 13
click at [484, 117] on div "Ireland" at bounding box center [481, 127] width 154 height 23
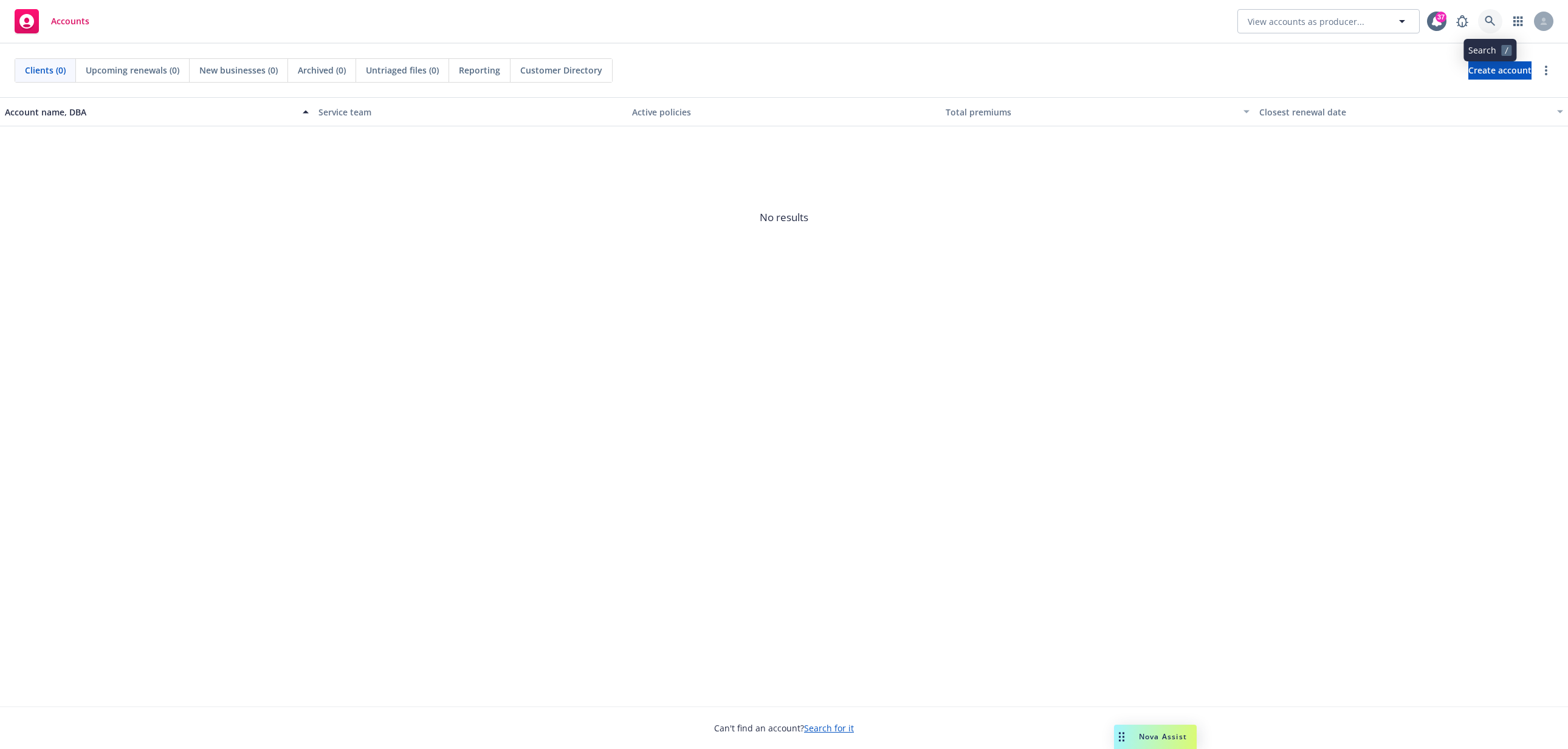
click at [1489, 20] on icon at bounding box center [1490, 21] width 11 height 11
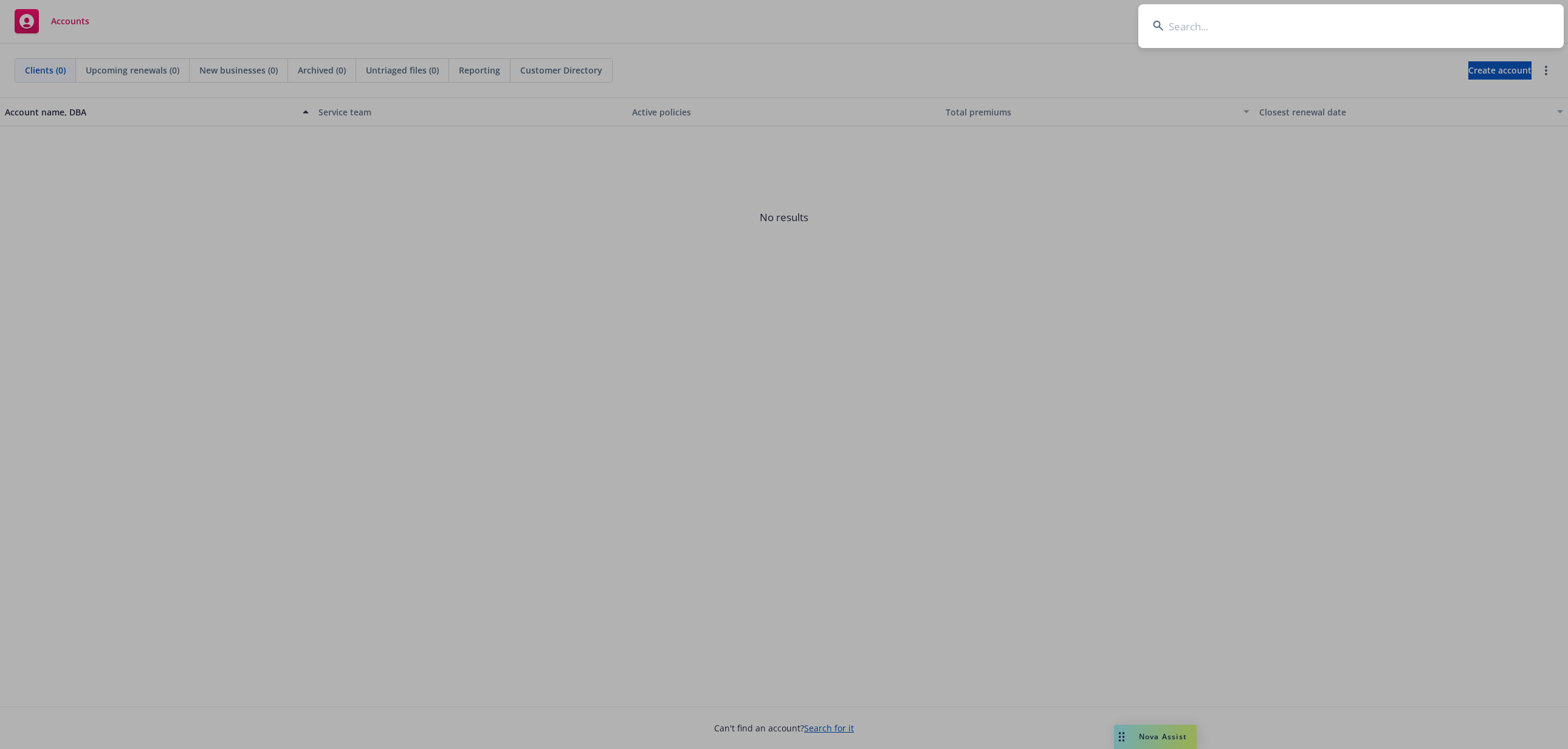
click at [1311, 23] on input at bounding box center [1351, 26] width 425 height 44
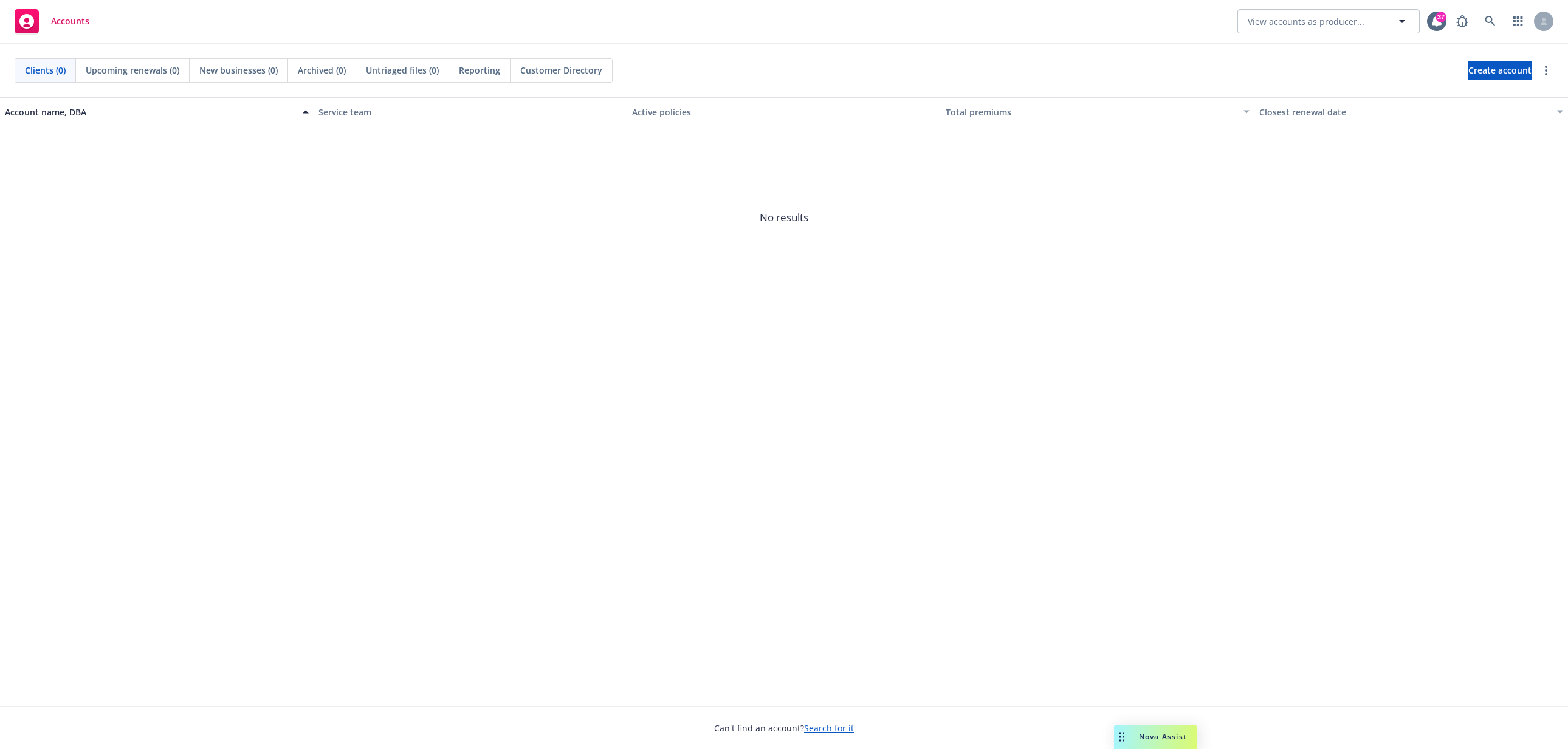
drag, startPoint x: 857, startPoint y: 117, endPoint x: 579, endPoint y: 82, distance: 280.2
drag, startPoint x: 798, startPoint y: 340, endPoint x: 786, endPoint y: 325, distance: 19.2
click at [795, 338] on div "Account name, DBA Service team Active policies Total premiums Closest renewal d…" at bounding box center [784, 402] width 1568 height 610
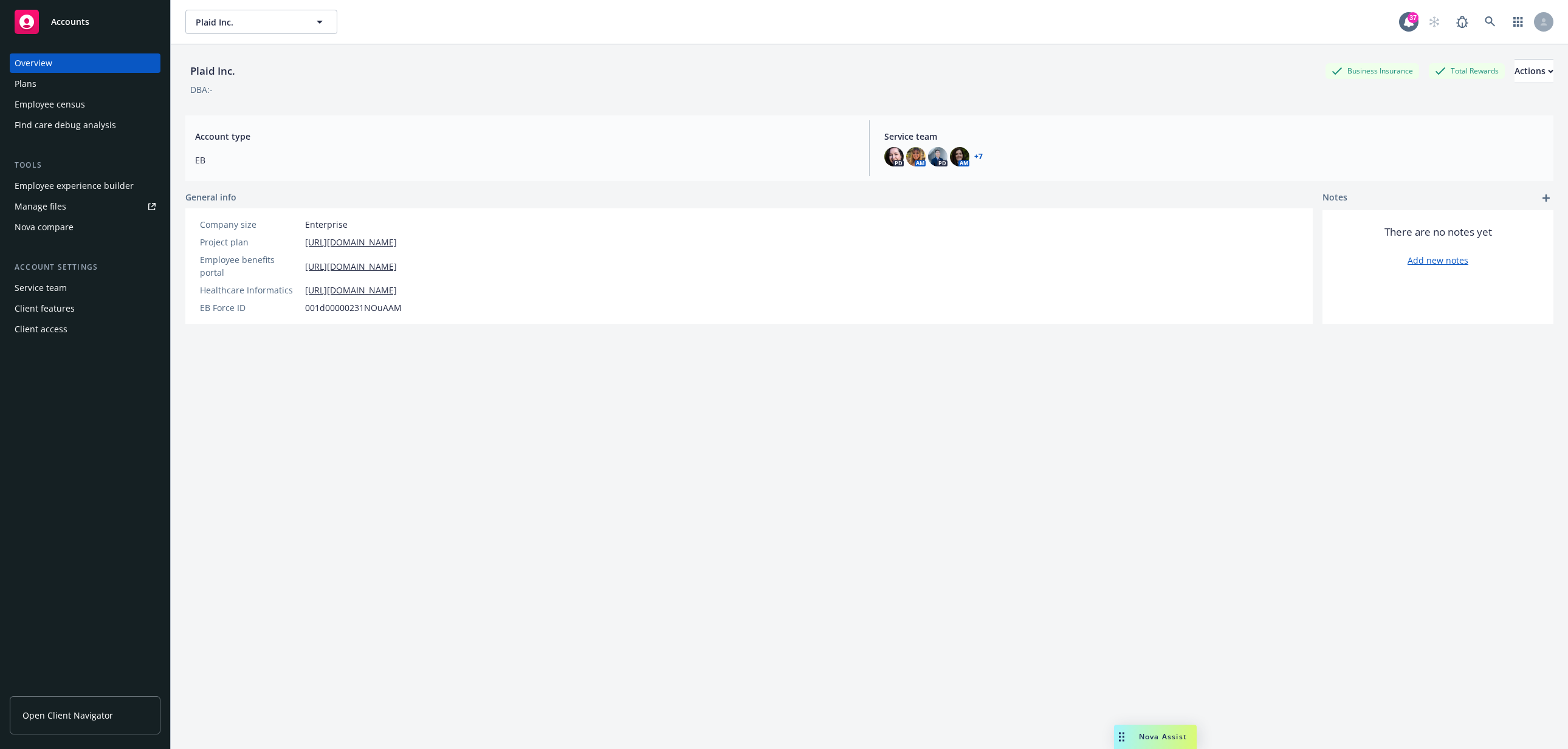
click at [35, 715] on span "Open Client Navigator" at bounding box center [68, 715] width 91 height 13
click at [91, 294] on div "Service team" at bounding box center [85, 288] width 141 height 20
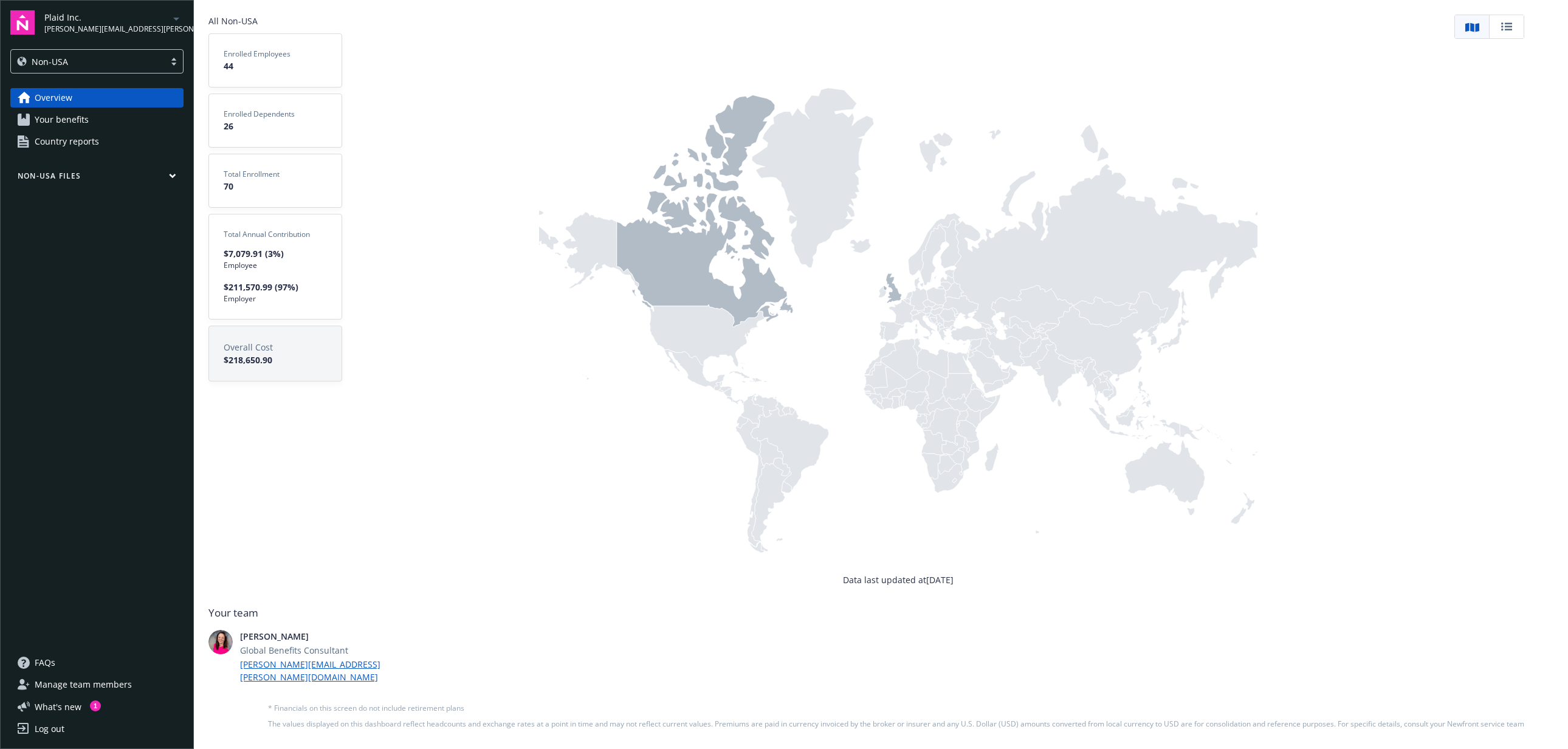
click at [146, 67] on div "Non-USA" at bounding box center [87, 61] width 154 height 15
click at [138, 93] on div "[GEOGRAPHIC_DATA]" at bounding box center [97, 92] width 157 height 13
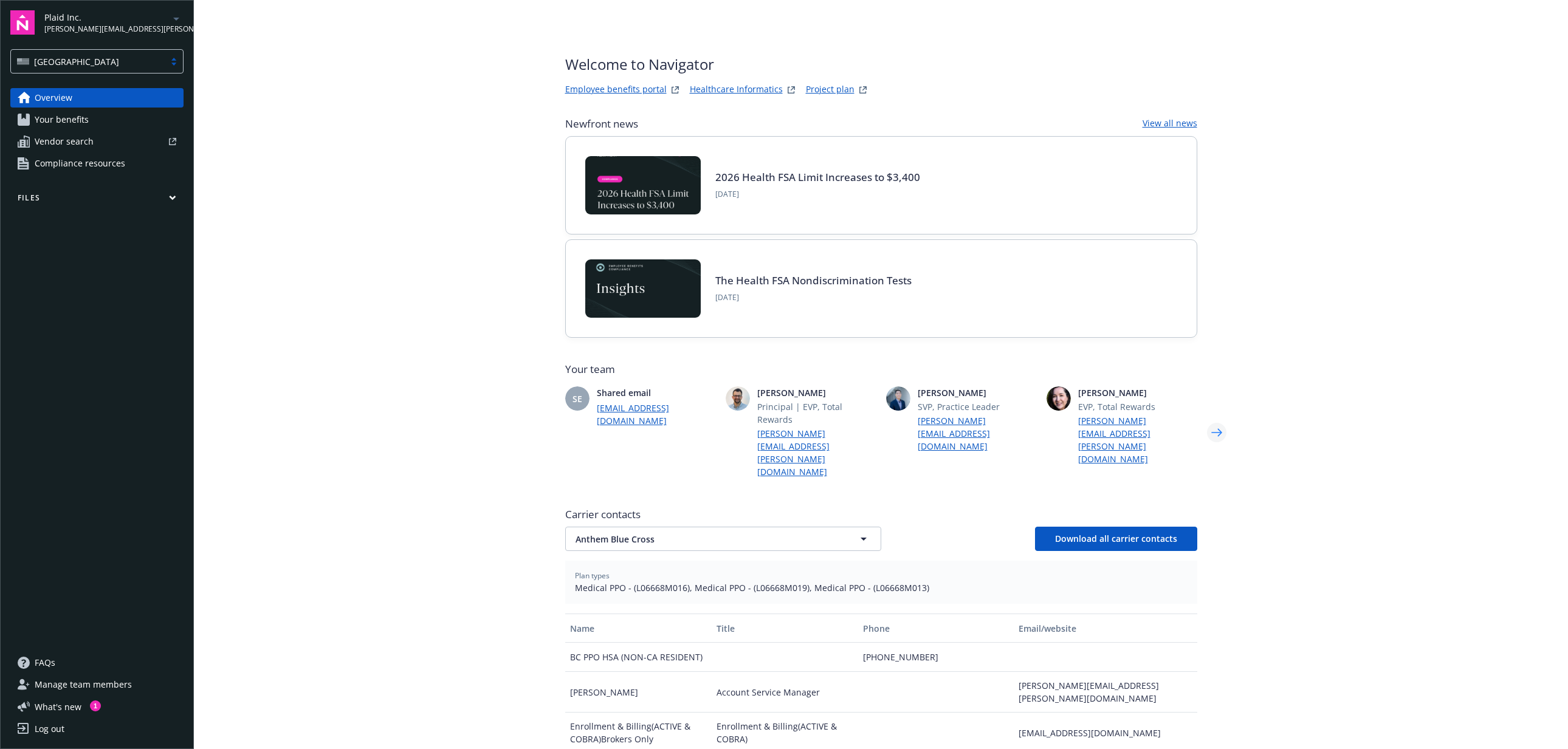
click at [1217, 421] on icon "Next" at bounding box center [1217, 433] width 20 height 24
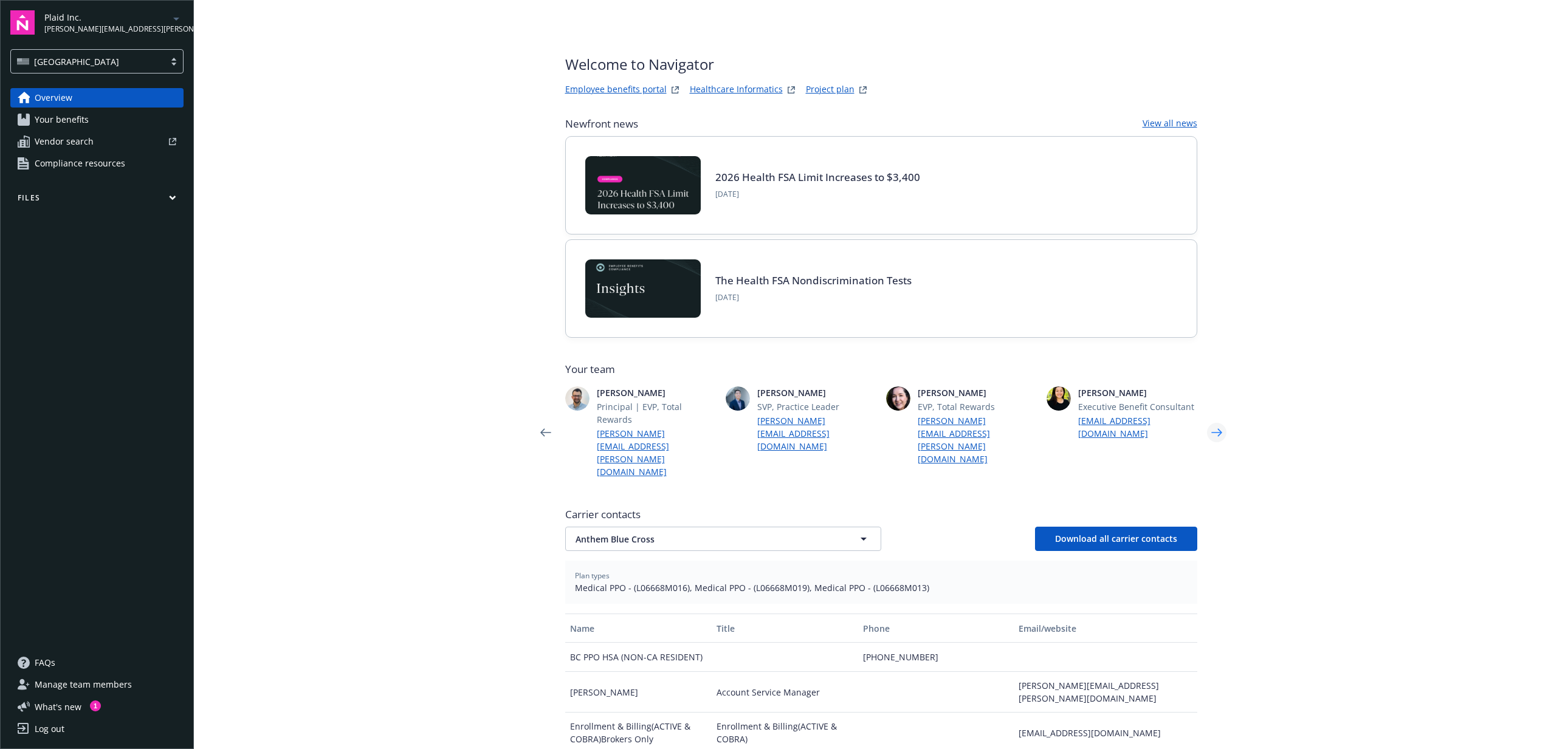
click at [1207, 421] on icon "Next" at bounding box center [1217, 433] width 20 height 24
click at [1209, 421] on icon "Next" at bounding box center [1217, 433] width 20 height 24
click at [1208, 421] on icon "Next" at bounding box center [1217, 433] width 20 height 24
click at [1211, 426] on icon "Next" at bounding box center [1217, 433] width 20 height 24
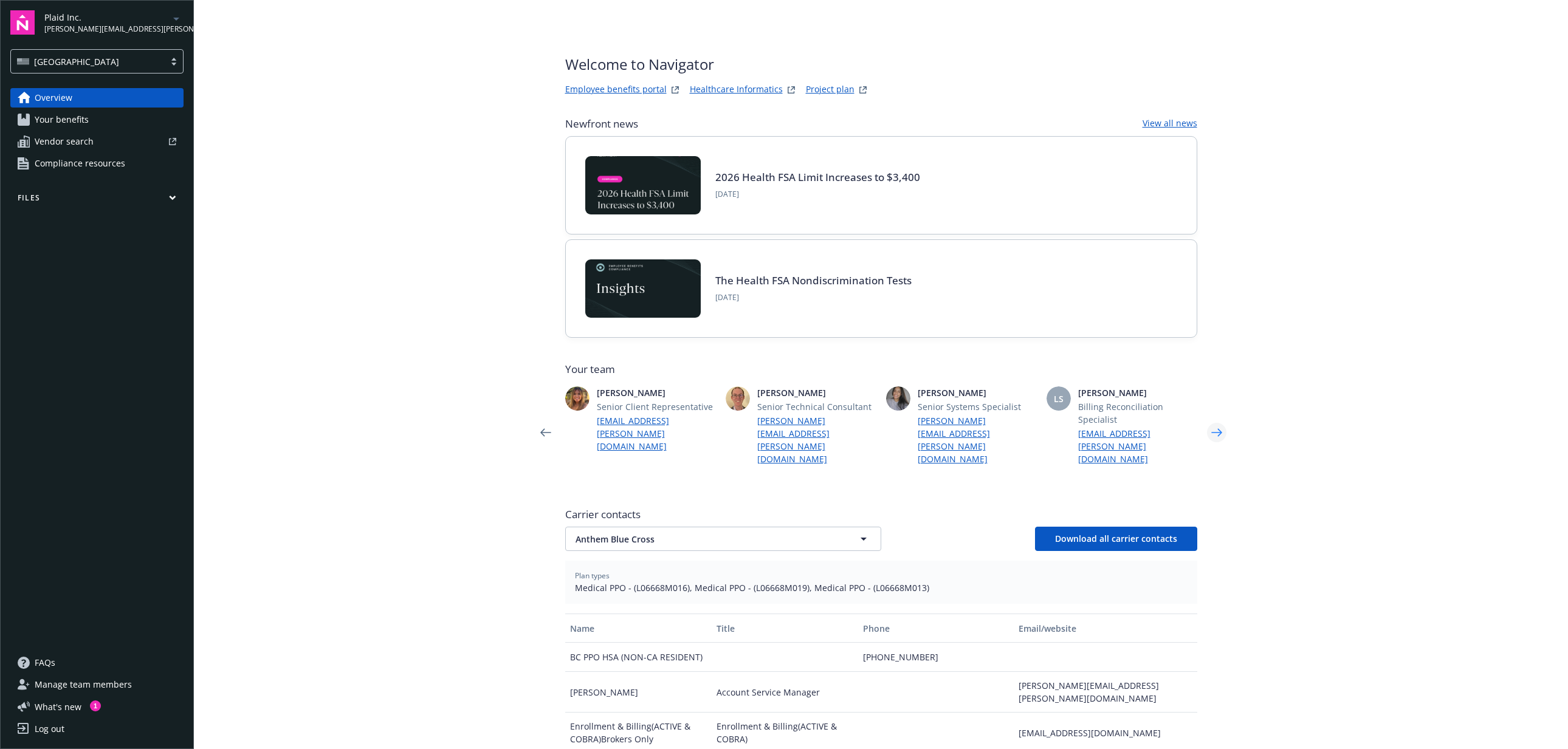
click at [1211, 426] on icon "Next" at bounding box center [1217, 433] width 20 height 24
click at [1411, 338] on main "Welcome to Navigator Employee benefits portal Healthcare Informatics Project pl…" at bounding box center [881, 374] width 1374 height 749
click at [347, 221] on main "Welcome to Navigator Employee benefits portal Healthcare Informatics Project pl…" at bounding box center [881, 374] width 1374 height 749
